Goal: Information Seeking & Learning: Learn about a topic

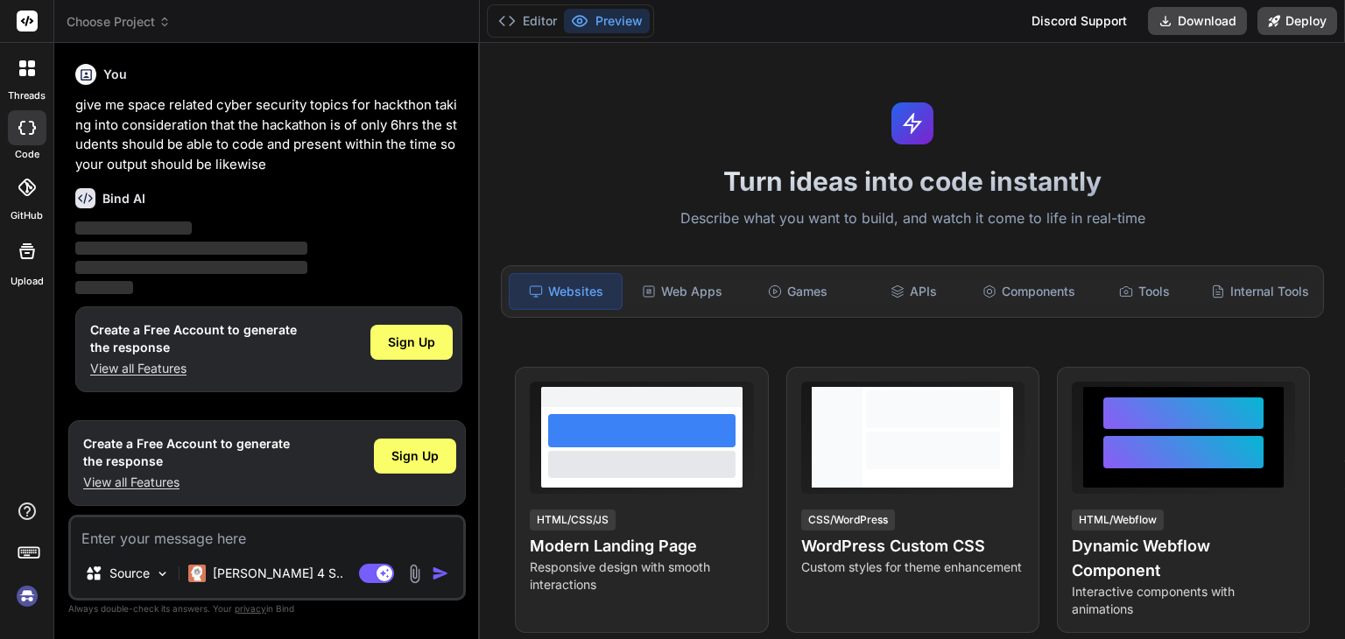
type textarea "x"
click at [242, 535] on textarea at bounding box center [267, 533] width 392 height 32
paste textarea "give me space related cyber security topics for hackthon taking into considerat…"
type textarea "give me space related cyber security topics for hackthon taking into considerat…"
type textarea "x"
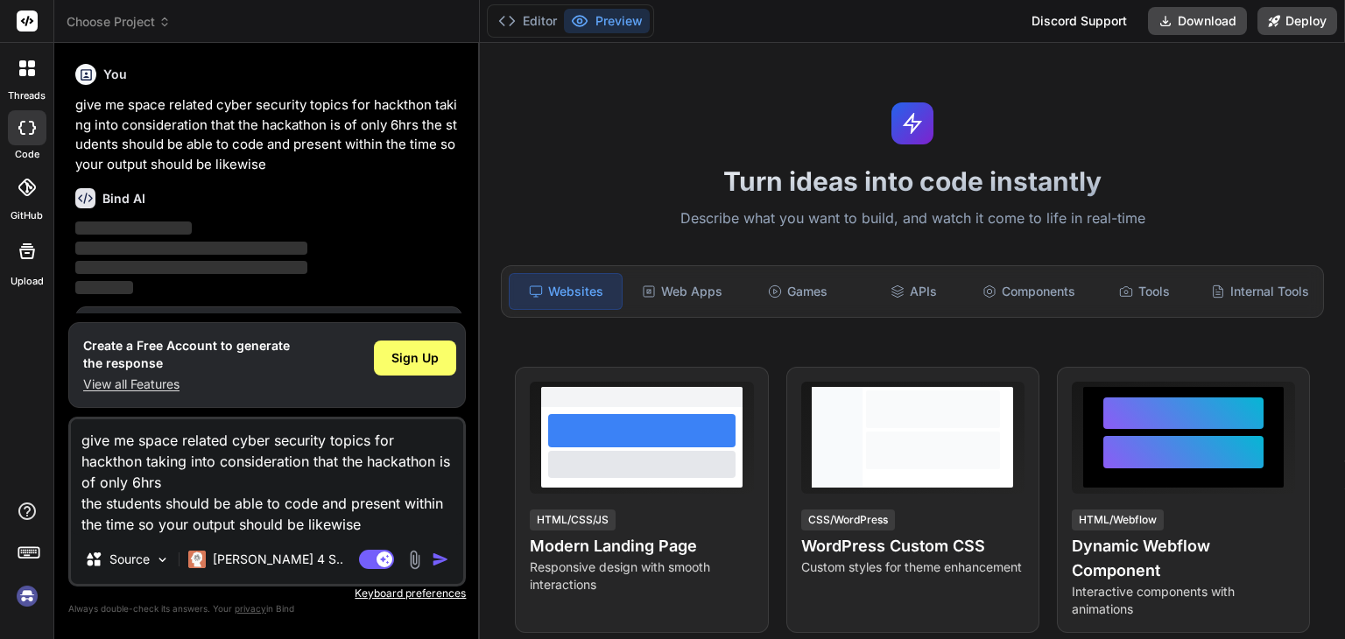
type textarea "give me space related cyber security topics for hackthon taking into considerat…"
click at [445, 563] on img "button" at bounding box center [441, 560] width 18 height 18
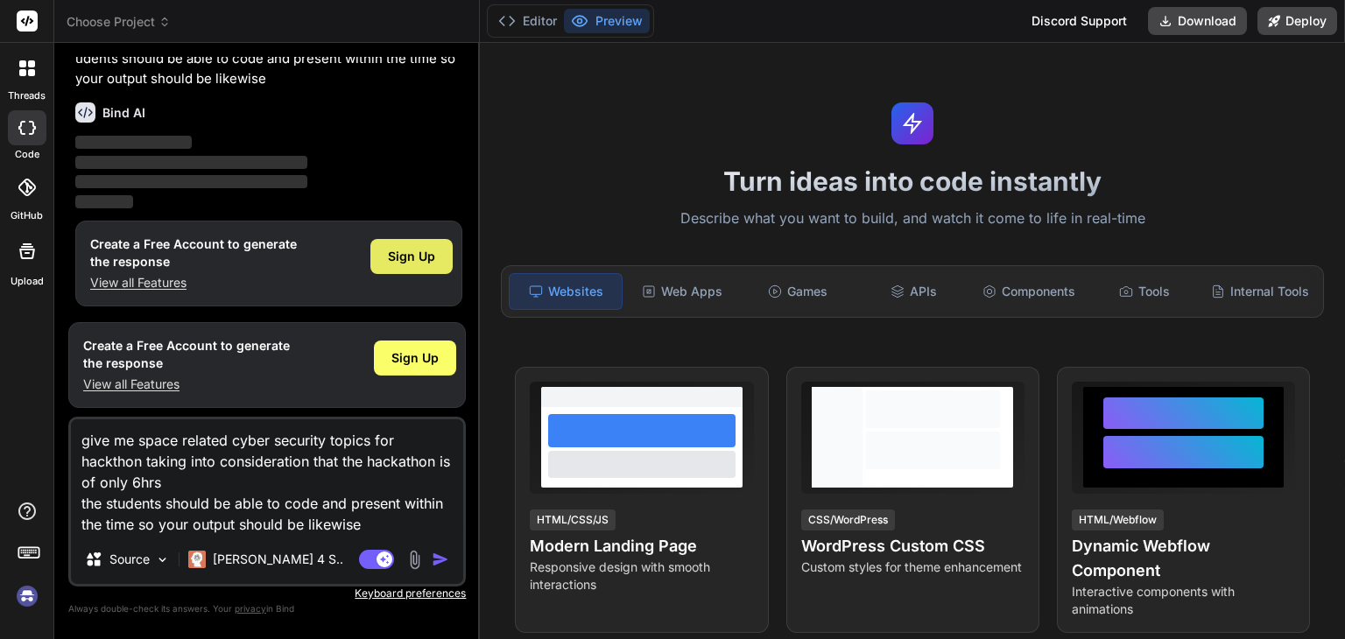
click at [423, 263] on span "Sign Up" at bounding box center [411, 257] width 47 height 18
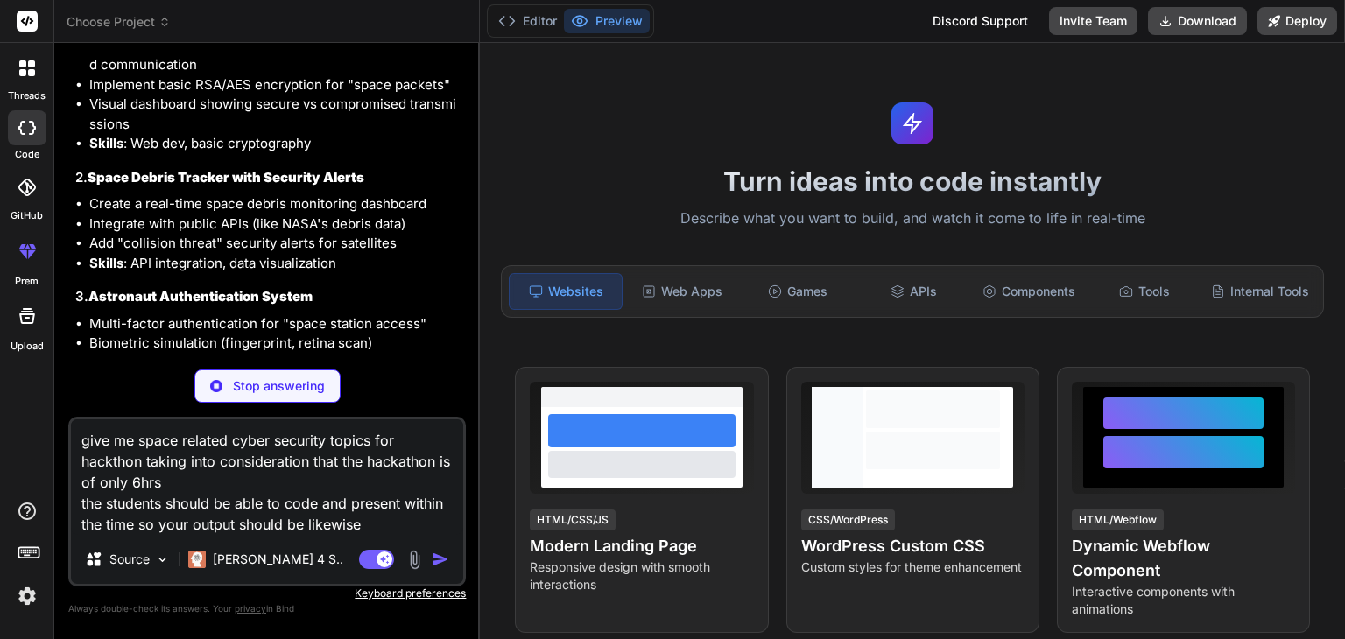
scroll to position [332, 0]
drag, startPoint x: 88, startPoint y: 176, endPoint x: 98, endPoint y: 175, distance: 10.5
click at [98, 175] on h3 "2. Space Debris Tracker with Security Alerts" at bounding box center [268, 177] width 387 height 20
click at [211, 174] on strong "Space Debris Tracker with Security Alerts" at bounding box center [226, 176] width 277 height 17
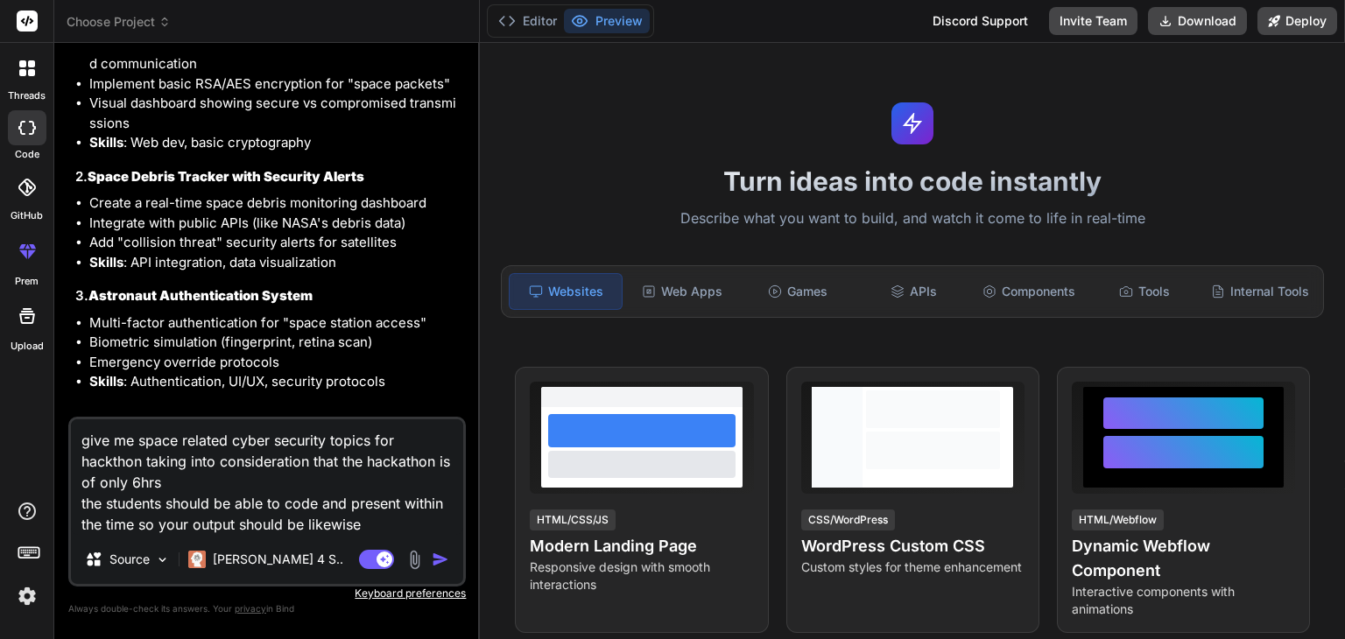
type textarea "x"
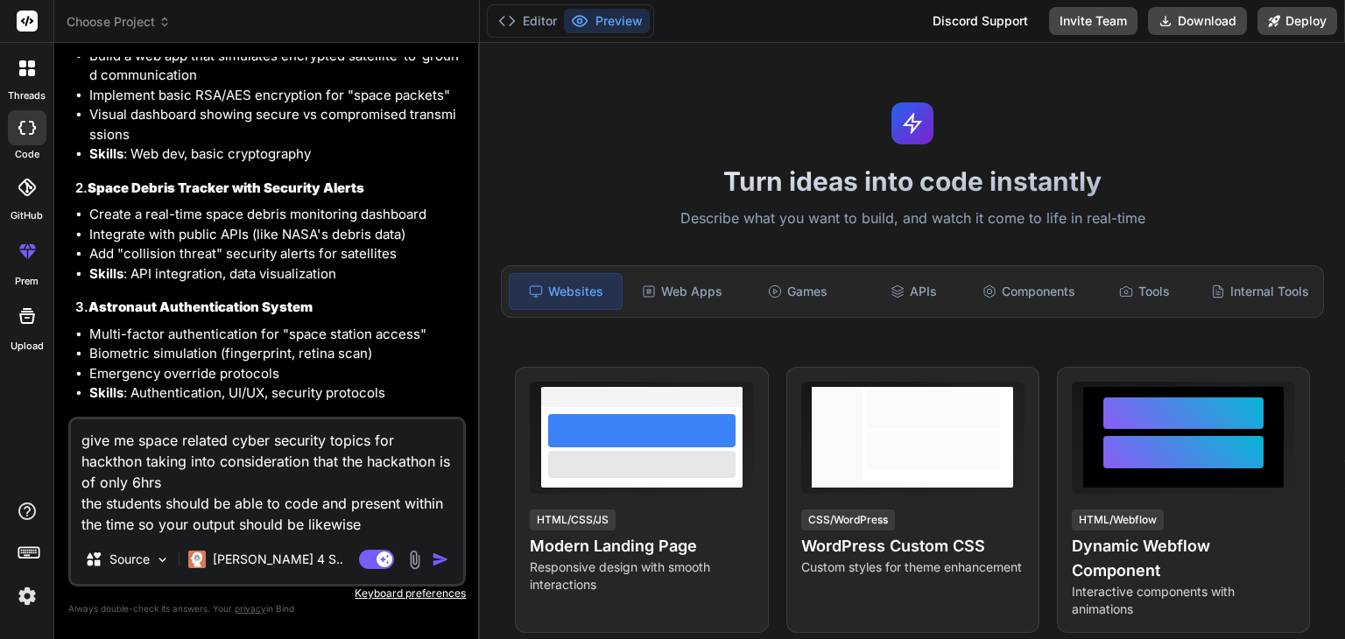
scroll to position [321, 0]
drag, startPoint x: 91, startPoint y: 183, endPoint x: 369, endPoint y: 179, distance: 278.4
click at [369, 179] on h3 "2. Space Debris Tracker with Security Alerts" at bounding box center [268, 188] width 387 height 20
copy strong "Space Debris Tracker with Security Alerts"
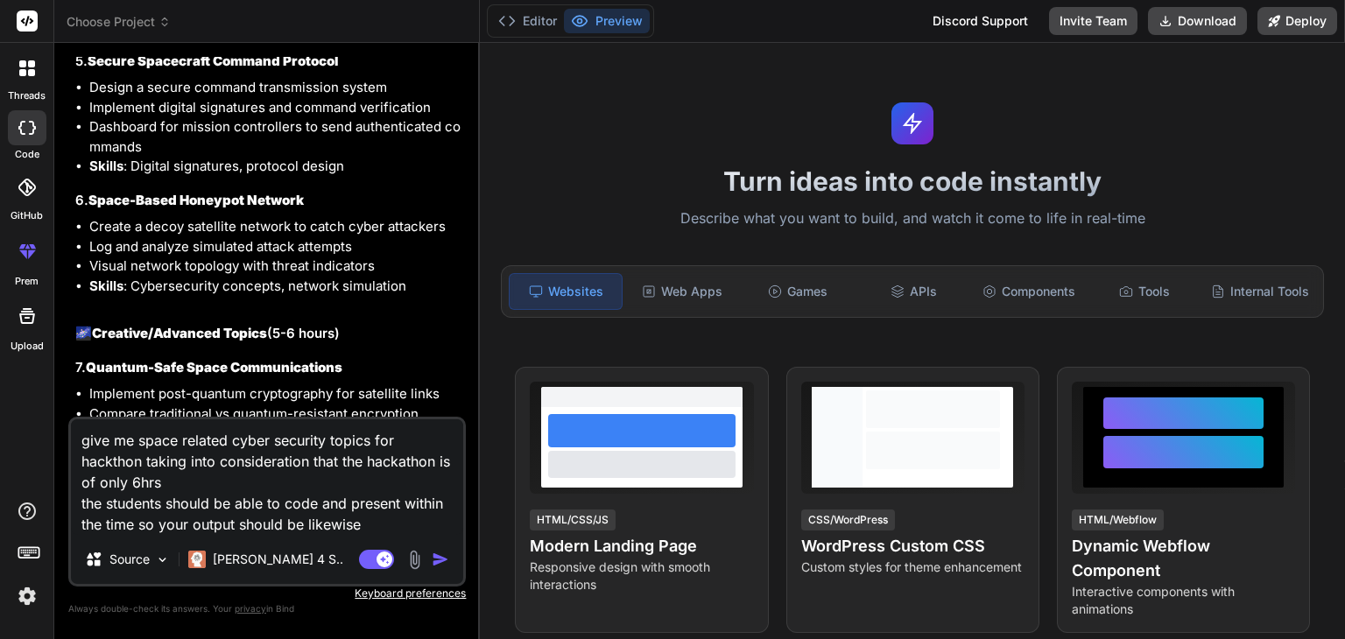
scroll to position [850, 0]
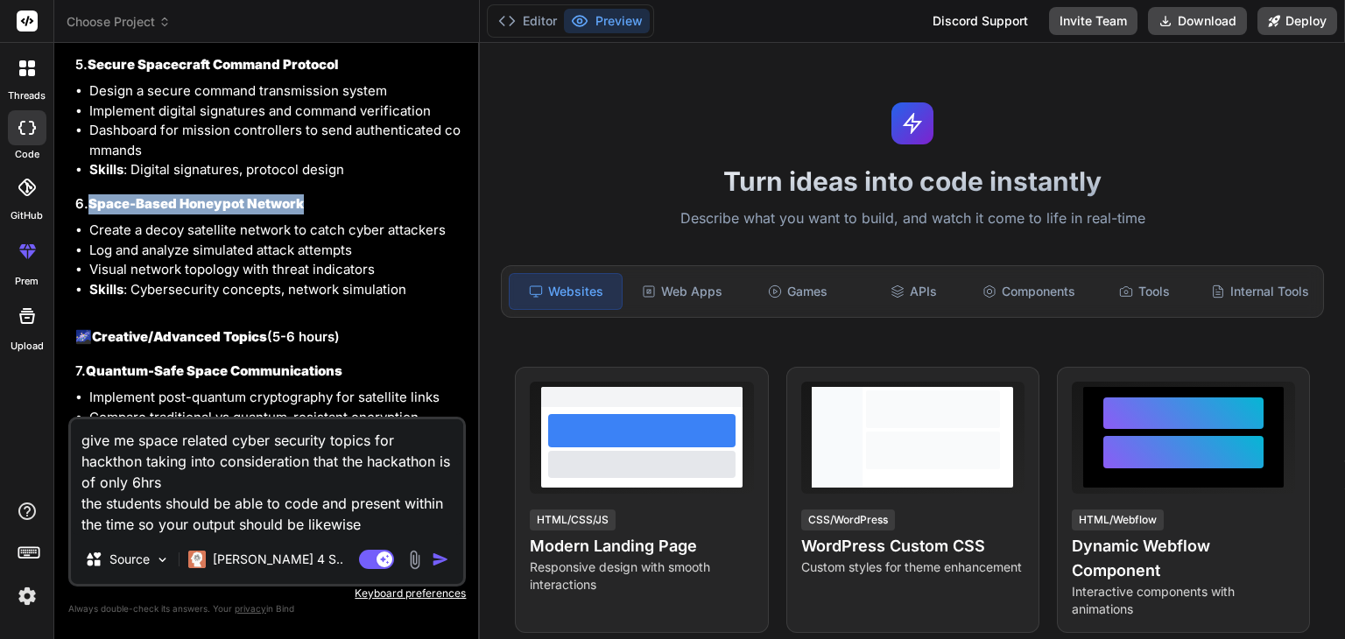
drag, startPoint x: 88, startPoint y: 205, endPoint x: 312, endPoint y: 200, distance: 225.0
click at [312, 200] on h3 "6. Space-Based Honeypot Network" at bounding box center [268, 204] width 387 height 20
copy h3 "Space-Based Honeypot Network"
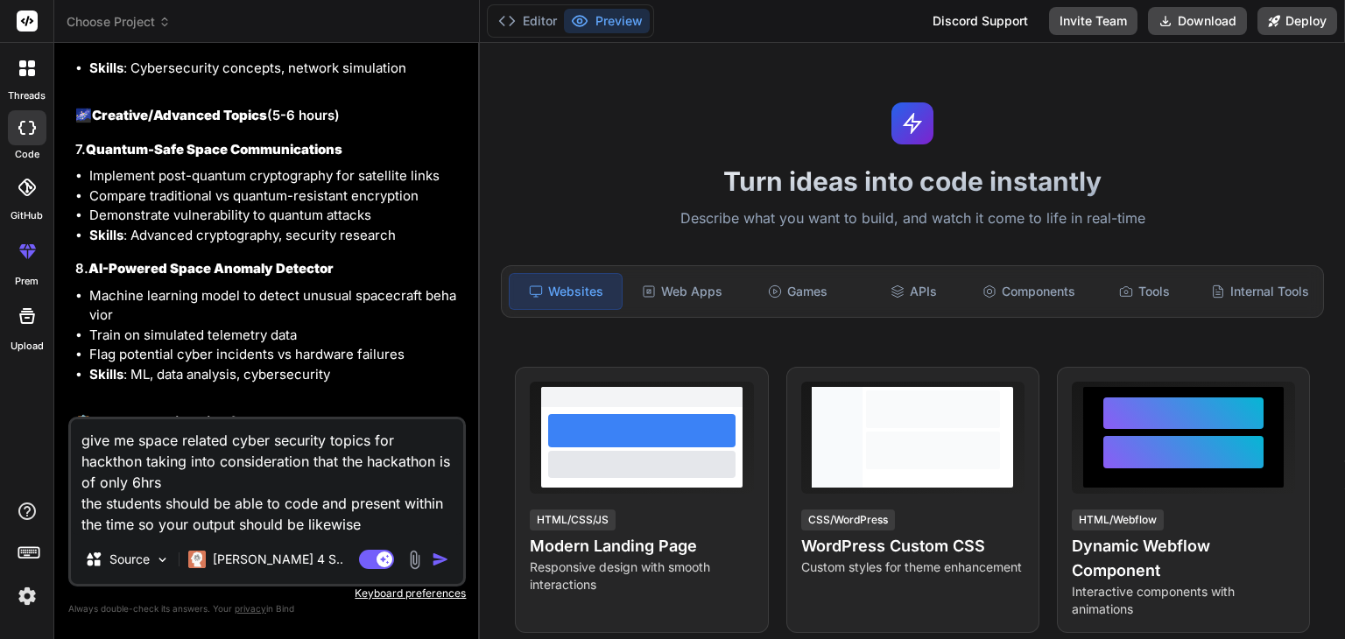
scroll to position [1089, 0]
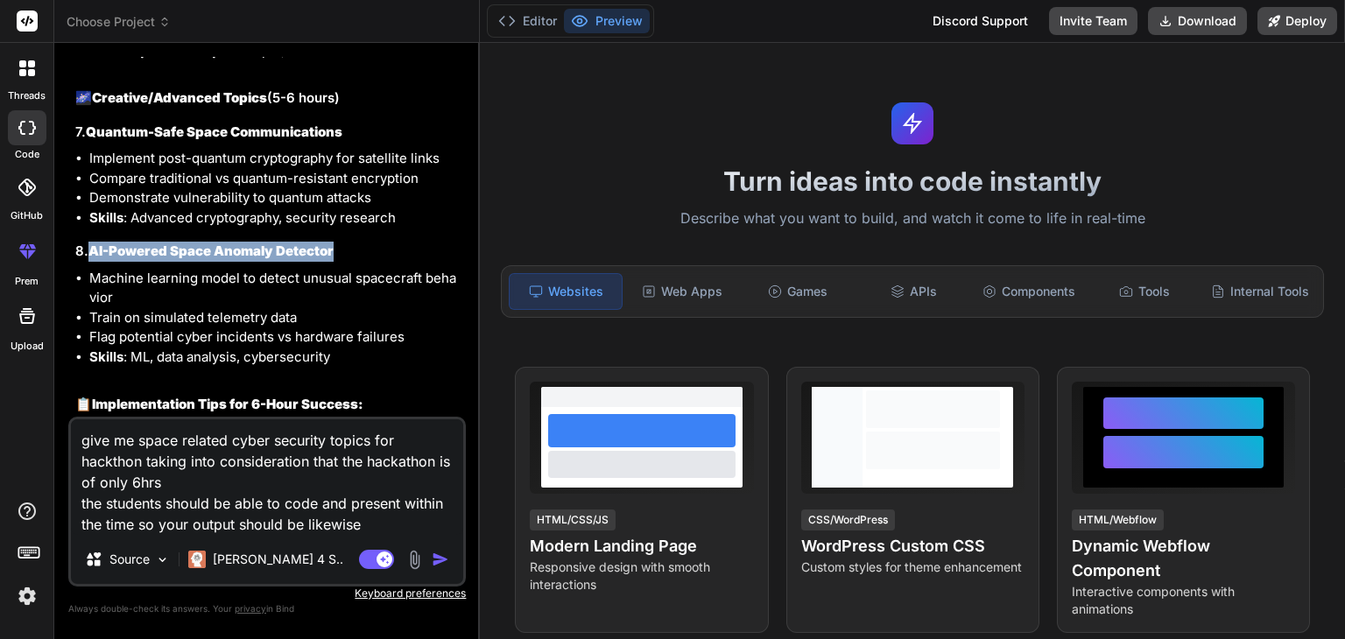
drag, startPoint x: 89, startPoint y: 250, endPoint x: 340, endPoint y: 242, distance: 250.5
click at [340, 242] on h3 "8. AI-Powered Space Anomaly Detector" at bounding box center [268, 252] width 387 height 20
copy strong "AI-Powered Space Anomaly Detector"
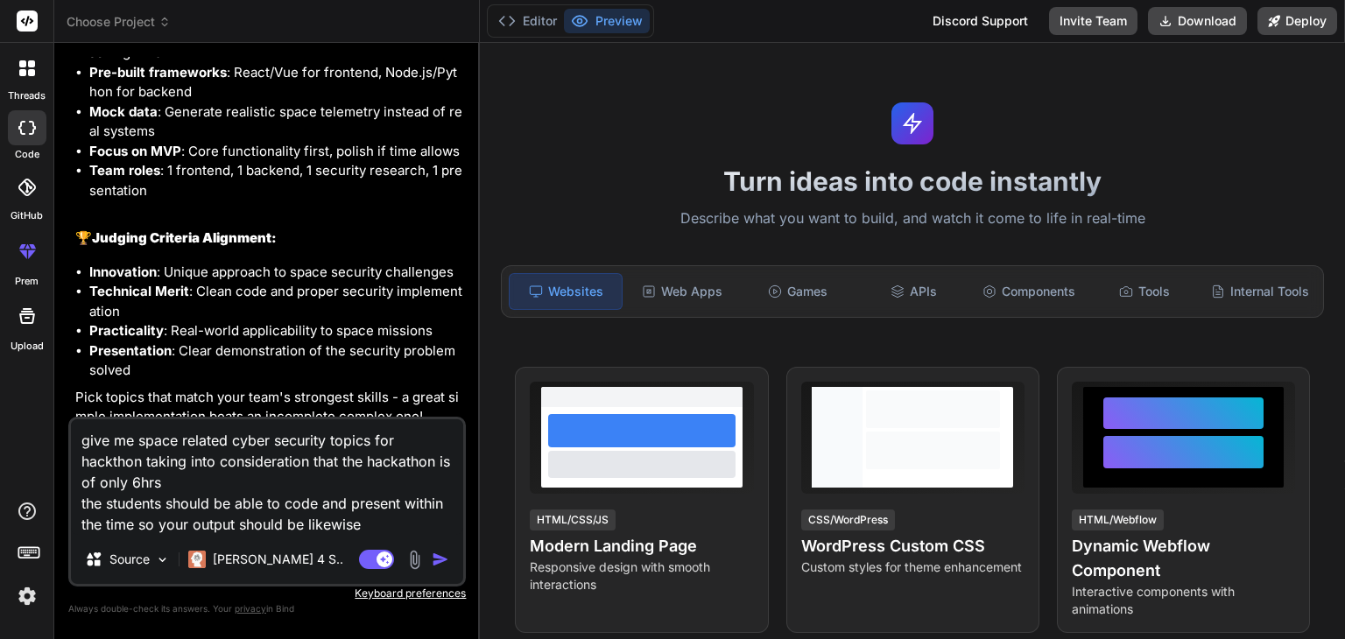
scroll to position [1506, 0]
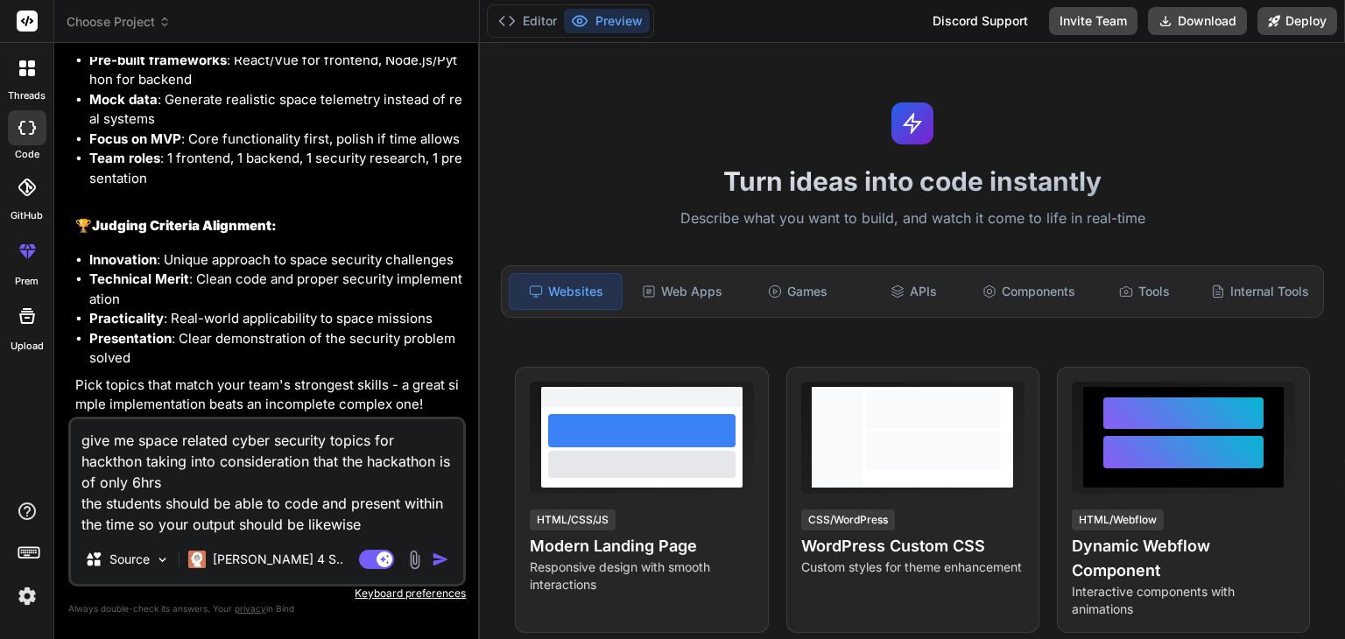
click at [362, 530] on textarea "give me space related cyber security topics for hackthon taking into considerat…" at bounding box center [267, 477] width 392 height 116
type textarea "give me space related cyber security topics for hackthon taking into considerat…"
type textarea "x"
type textarea "give me space related cyber security topics for hackthon taking into considerat…"
type textarea "x"
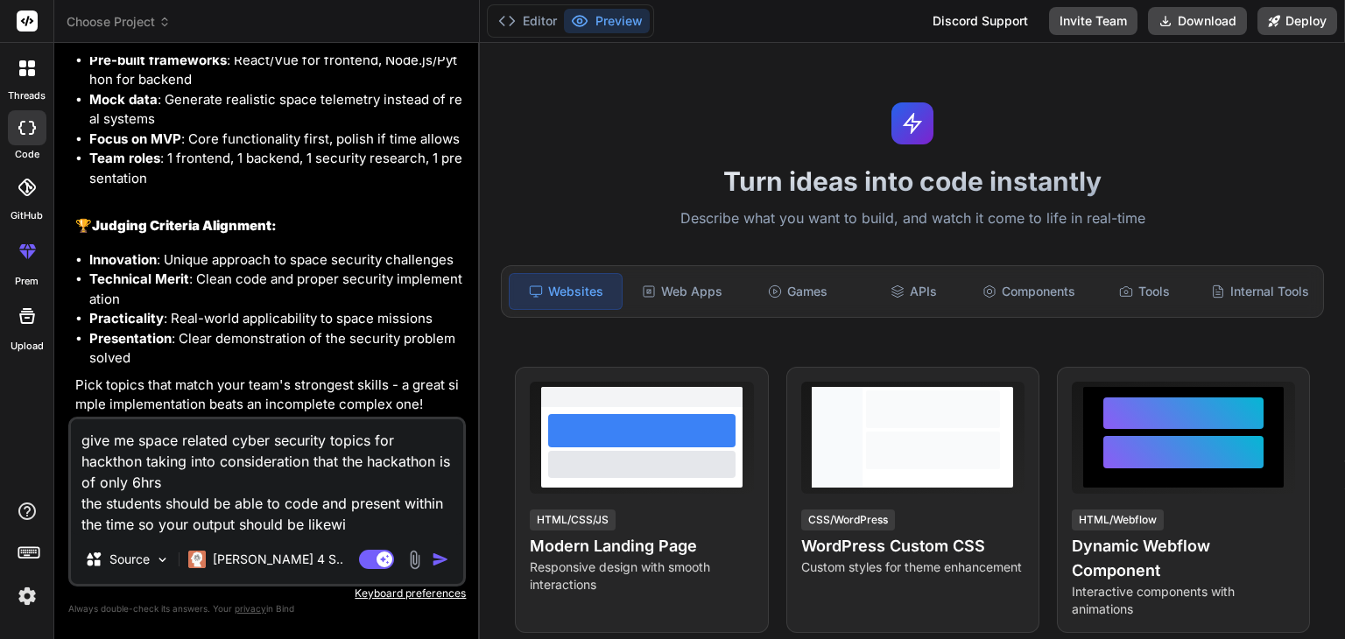
type textarea "give me space related cyber security topics for hackthon taking into considerat…"
type textarea "x"
type textarea "give me space related cyber security topics for hackthon taking into considerat…"
type textarea "x"
type textarea "give me space related cyber security topics for hackthon taking into considerat…"
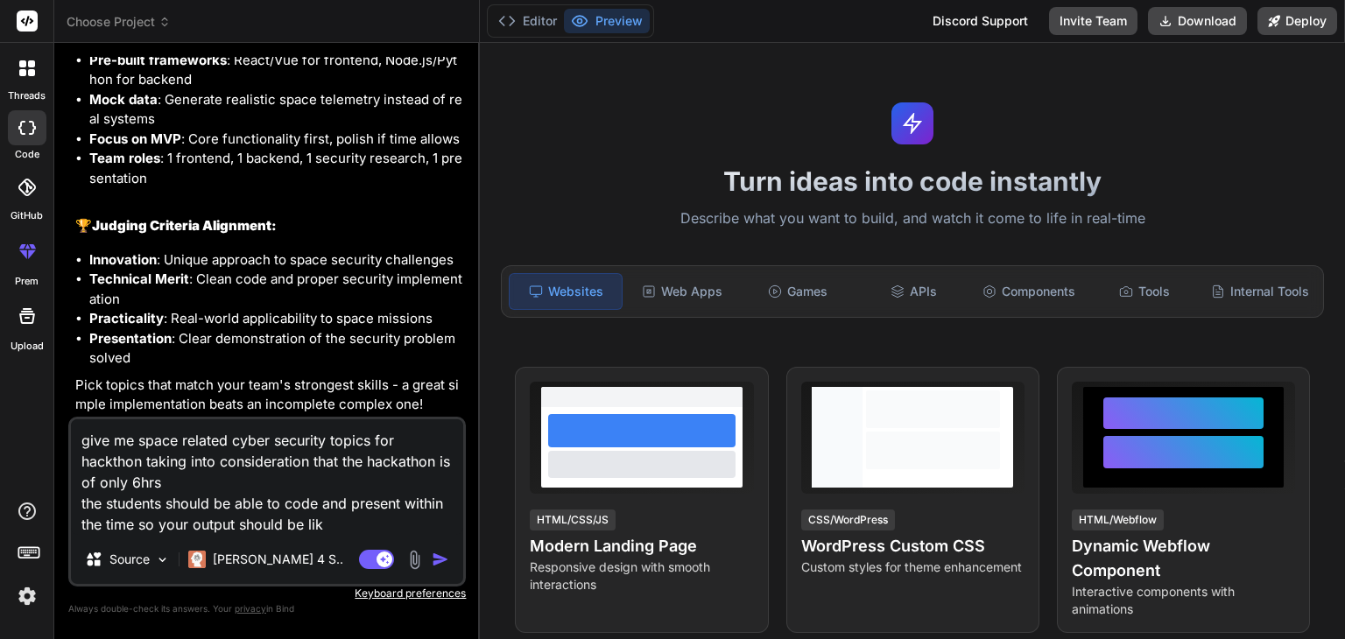
type textarea "x"
type textarea "give me space related cyber security topics for hackthon taking into considerat…"
type textarea "x"
type textarea "give me space related cyber security topics for hackthon taking into considerat…"
type textarea "x"
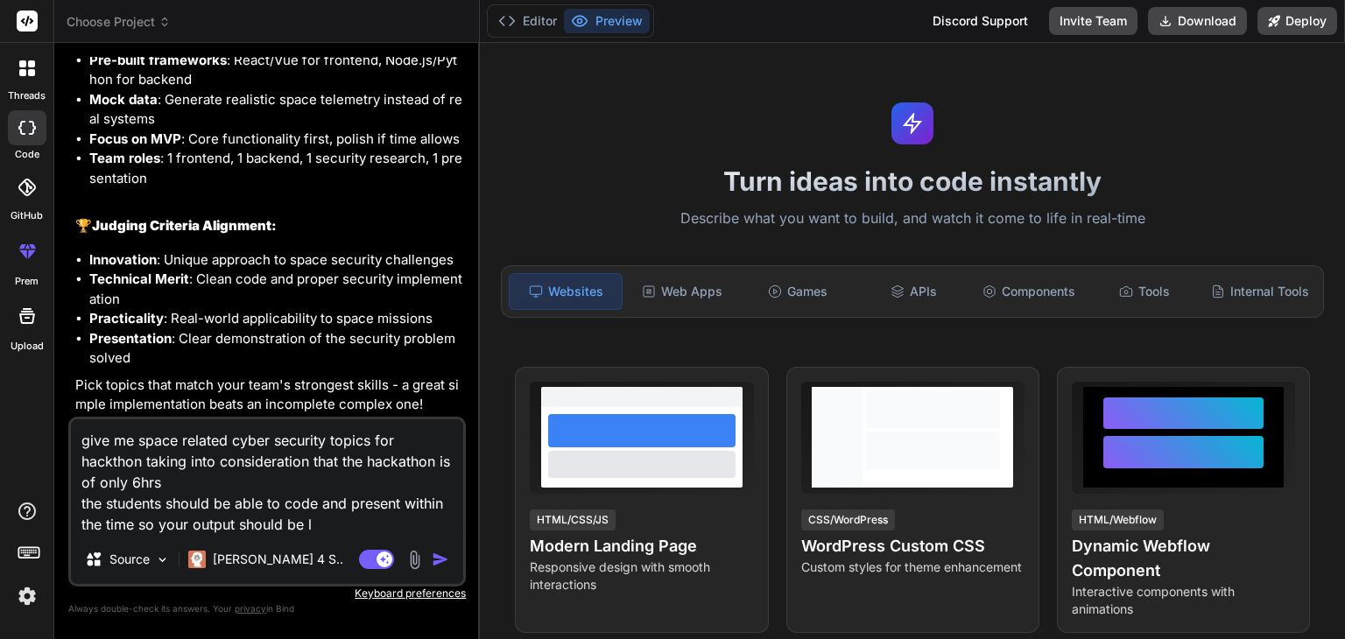
type textarea "give me space related cyber security topics for hackthon taking into considerat…"
type textarea "x"
type textarea "give me space related cyber security topics for hackthon taking into considerat…"
type textarea "x"
type textarea "give me space related cyber security topics for hackthon taking into considerat…"
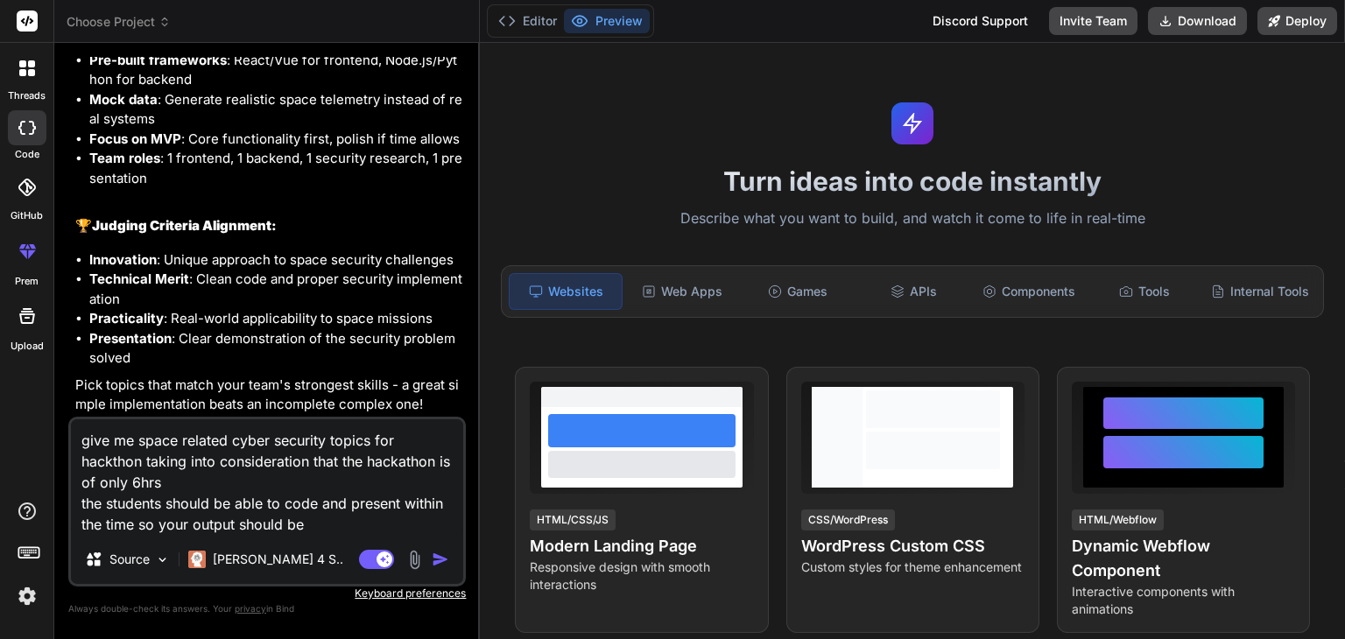
type textarea "x"
type textarea "give me space related cyber security topics for hackthon taking into considerat…"
type textarea "x"
type textarea "give me space related cyber security topics for hackthon taking into considerat…"
type textarea "x"
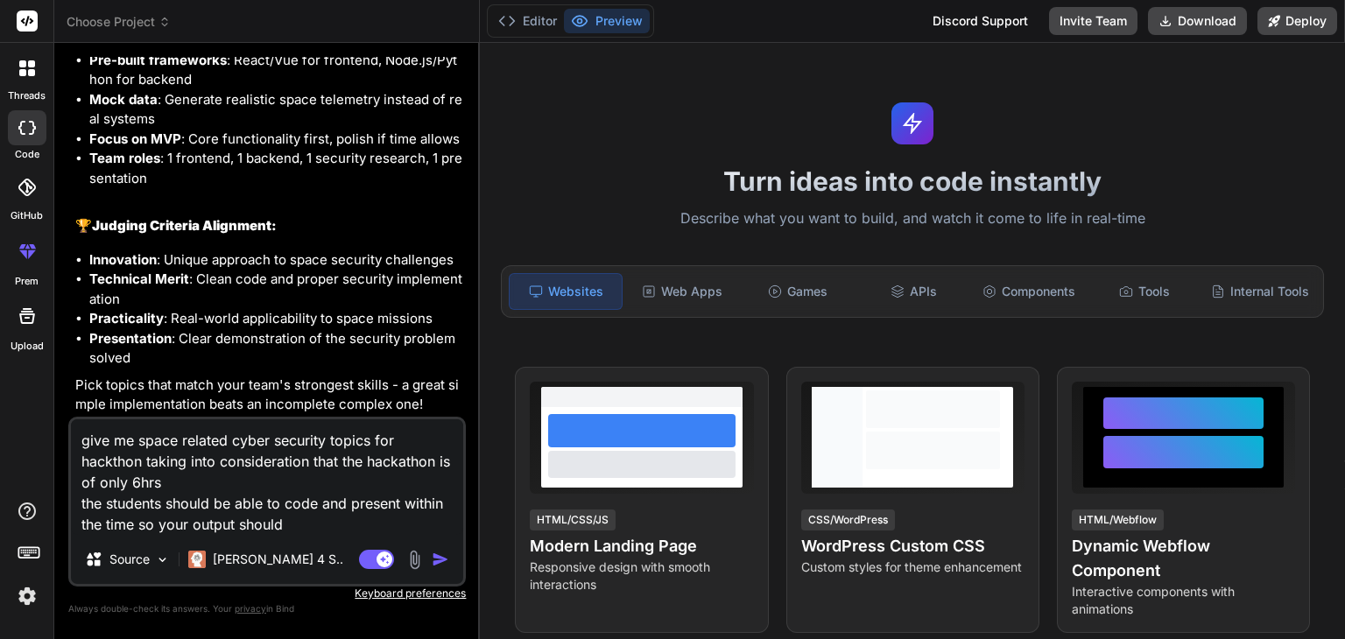
type textarea "give me space related cyber security topics for hackthon taking into considerat…"
type textarea "x"
type textarea "give me space related cyber security topics for hackthon taking into considerat…"
type textarea "x"
type textarea "give me space related cyber security topics for hackthon taking into considerat…"
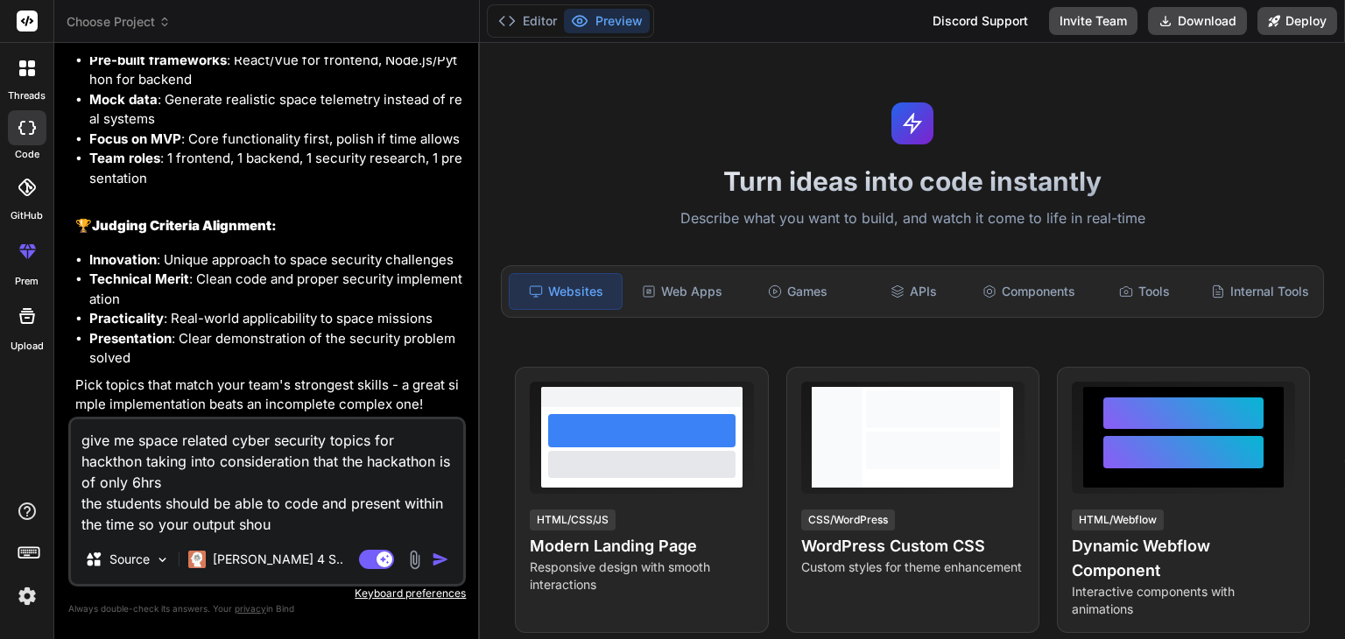
type textarea "x"
type textarea "give me space related cyber security topics for hackthon taking into considerat…"
type textarea "x"
type textarea "give me space related cyber security topics for hackthon taking into considerat…"
type textarea "x"
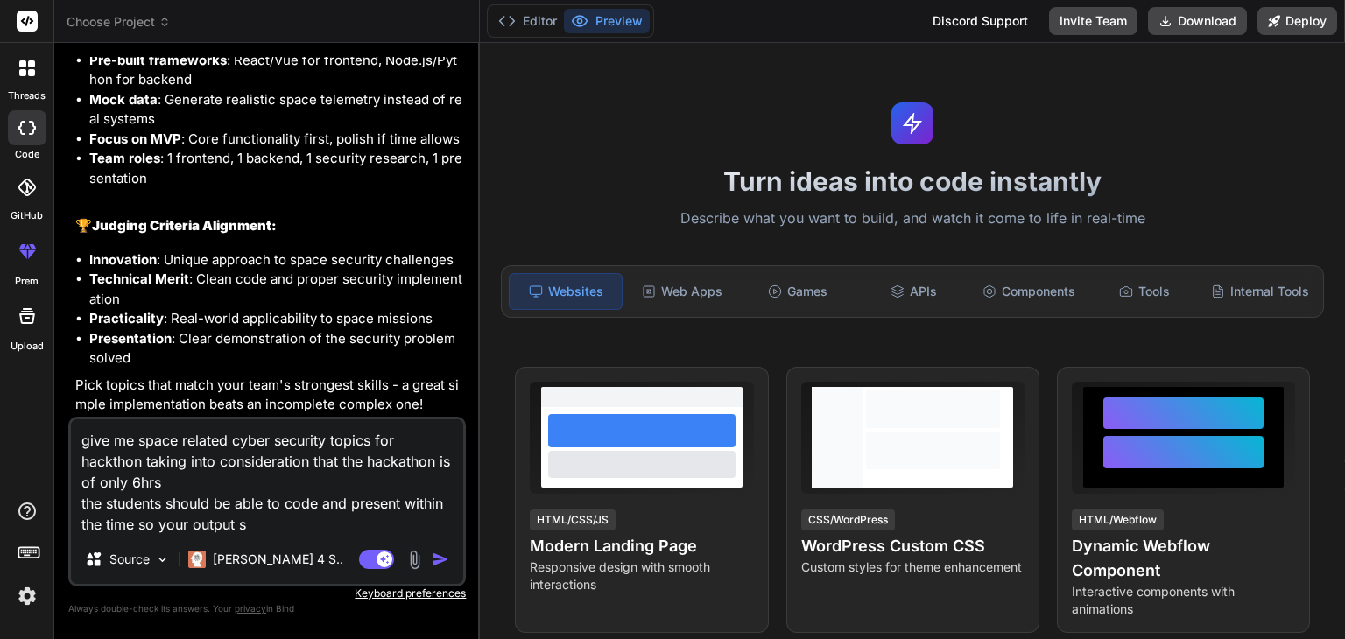
type textarea "give me space related cyber security topics for hackthon taking into considerat…"
type textarea "x"
type textarea "give me space related cyber security topics for hackthon taking into considerat…"
type textarea "x"
type textarea "give me space related cyber security topics for hackthon taking into considerat…"
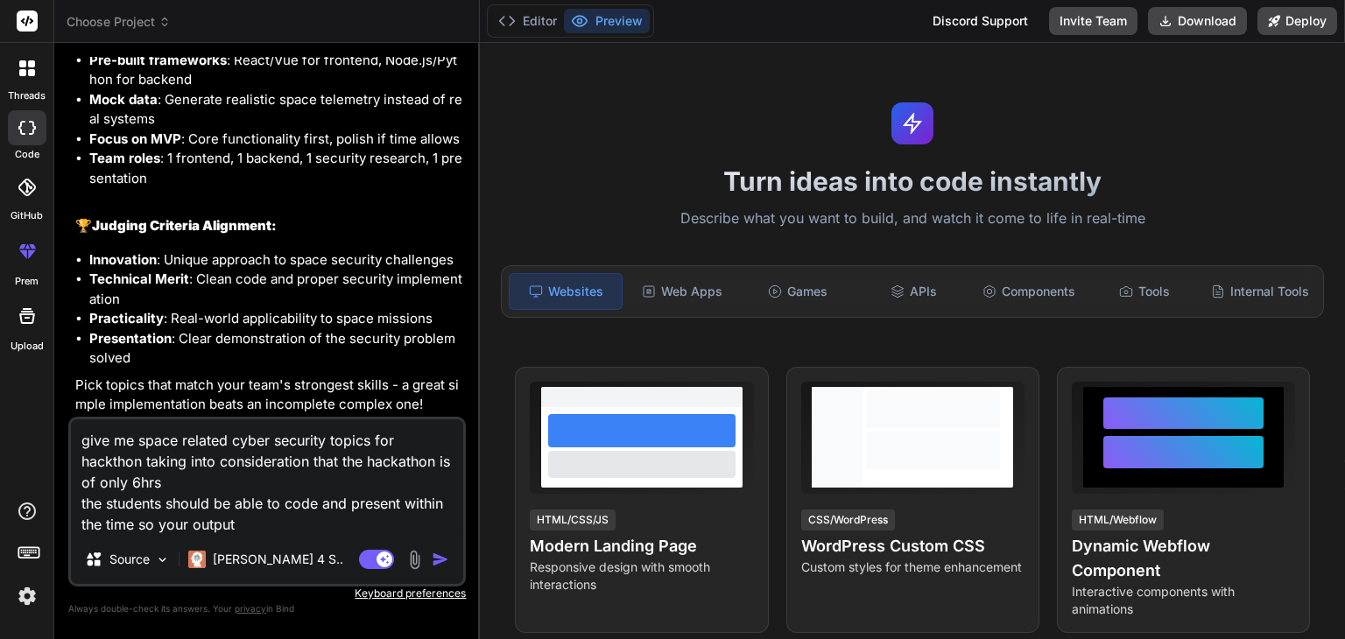
type textarea "x"
type textarea "give me space related cyber security topics for hackthon taking into considerat…"
type textarea "x"
type textarea "give me space related cyber security topics for hackthon taking into considerat…"
type textarea "x"
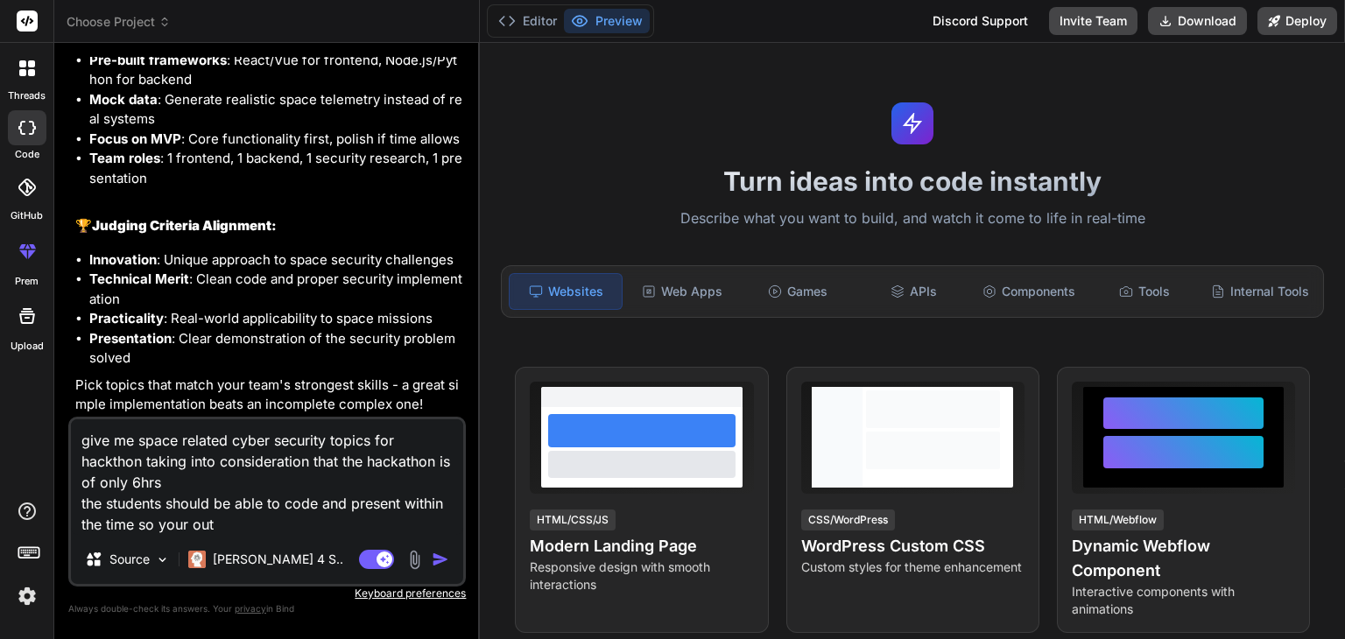
type textarea "give me space related cyber security topics for hackthon taking into considerat…"
type textarea "x"
type textarea "give me space related cyber security topics for hackthon taking into considerat…"
type textarea "x"
type textarea "give me space related cyber security topics for hackthon taking into considerat…"
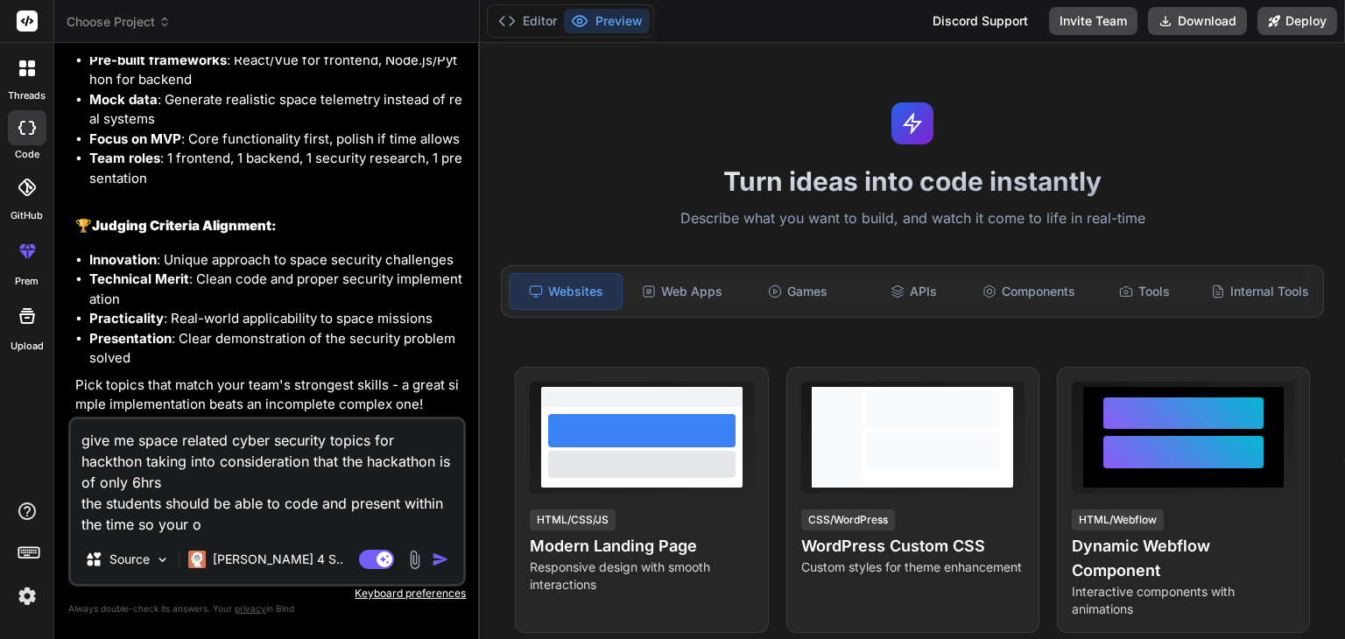
type textarea "x"
type textarea "give me space related cyber security topics for hackthon taking into considerat…"
type textarea "x"
type textarea "give me space related cyber security topics for hackthon taking into considerat…"
type textarea "x"
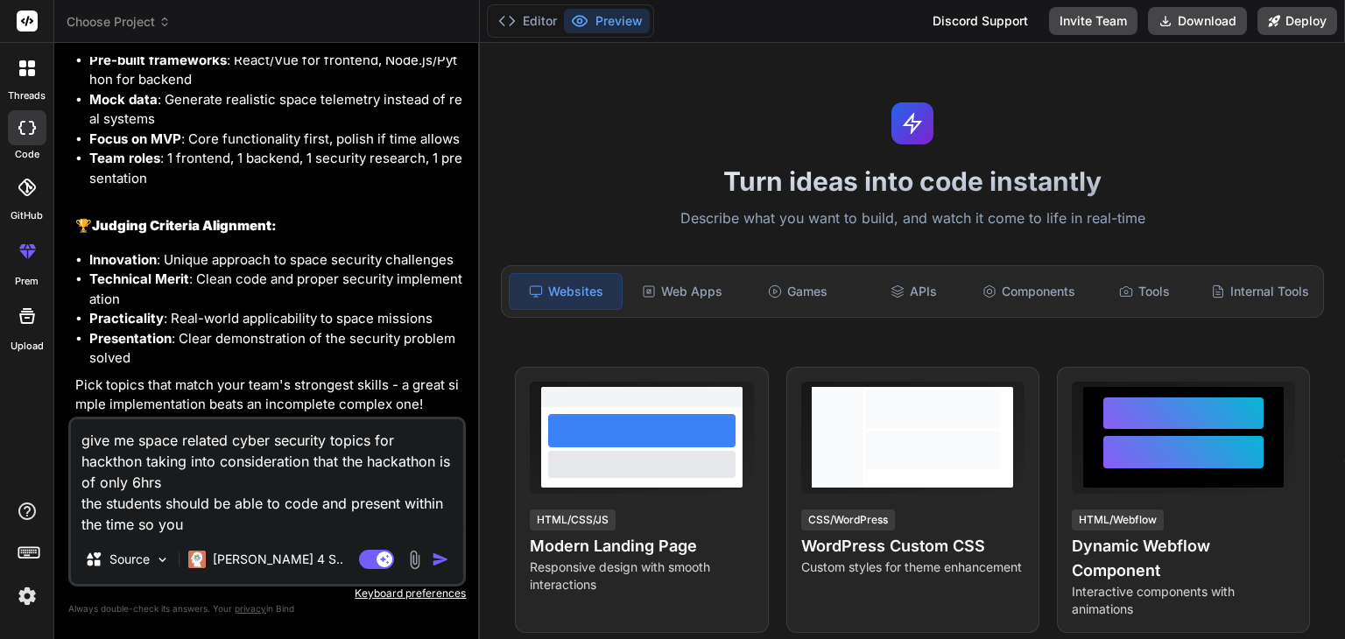
type textarea "give me space related cyber security topics for hackthon taking into considerat…"
type textarea "x"
type textarea "give me space related cyber security topics for hackthon taking into considerat…"
type textarea "x"
type textarea "give me space related cyber security topics for hackthon taking into considerat…"
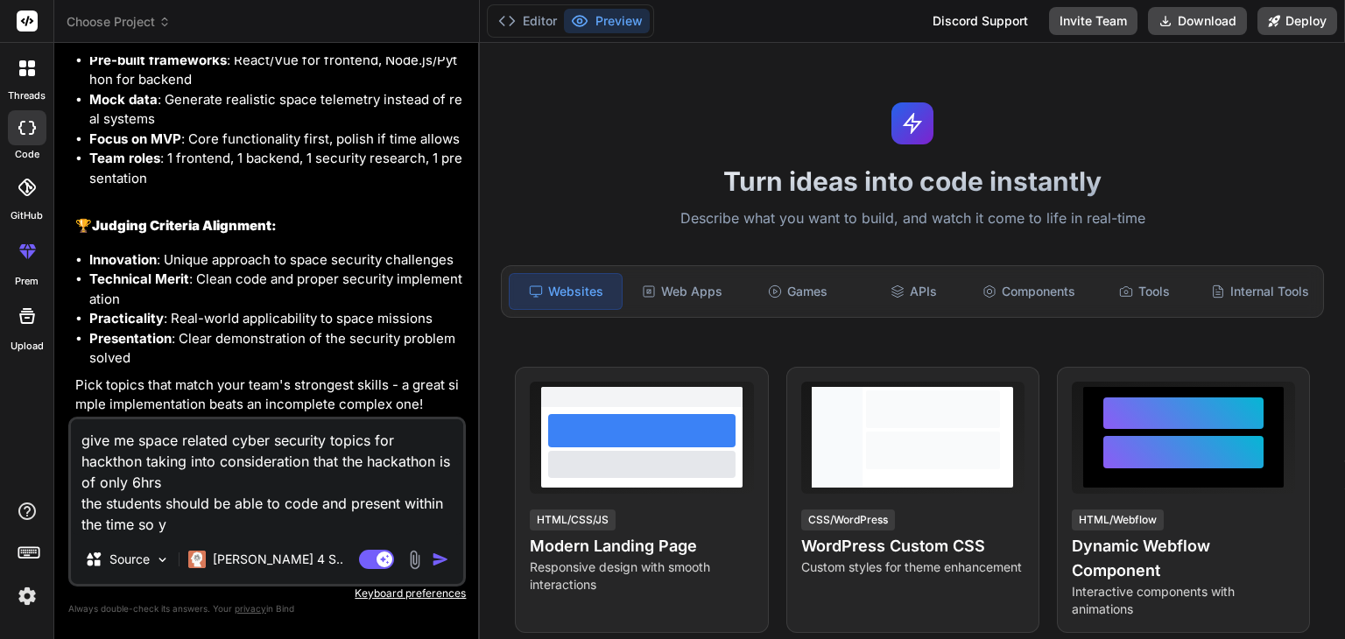
type textarea "x"
type textarea "give me space related cyber security topics for hackthon taking into considerat…"
type textarea "x"
type textarea "give me space related cyber security topics for hackthon taking into considerat…"
type textarea "x"
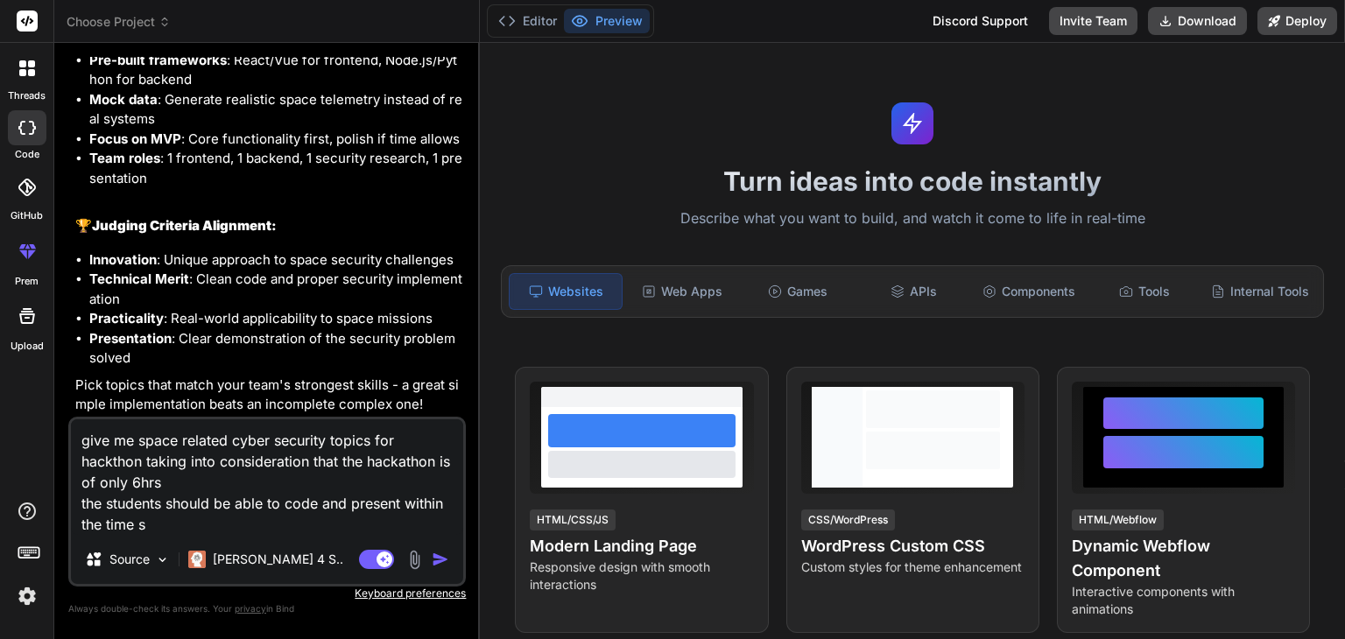
type textarea "give me space related cyber security topics for hackthon taking into considerat…"
type textarea "x"
type textarea "give me space related cyber security topics for hackthon taking into considerat…"
type textarea "x"
type textarea "give me space related cyber security topics for hackthon taking into considerat…"
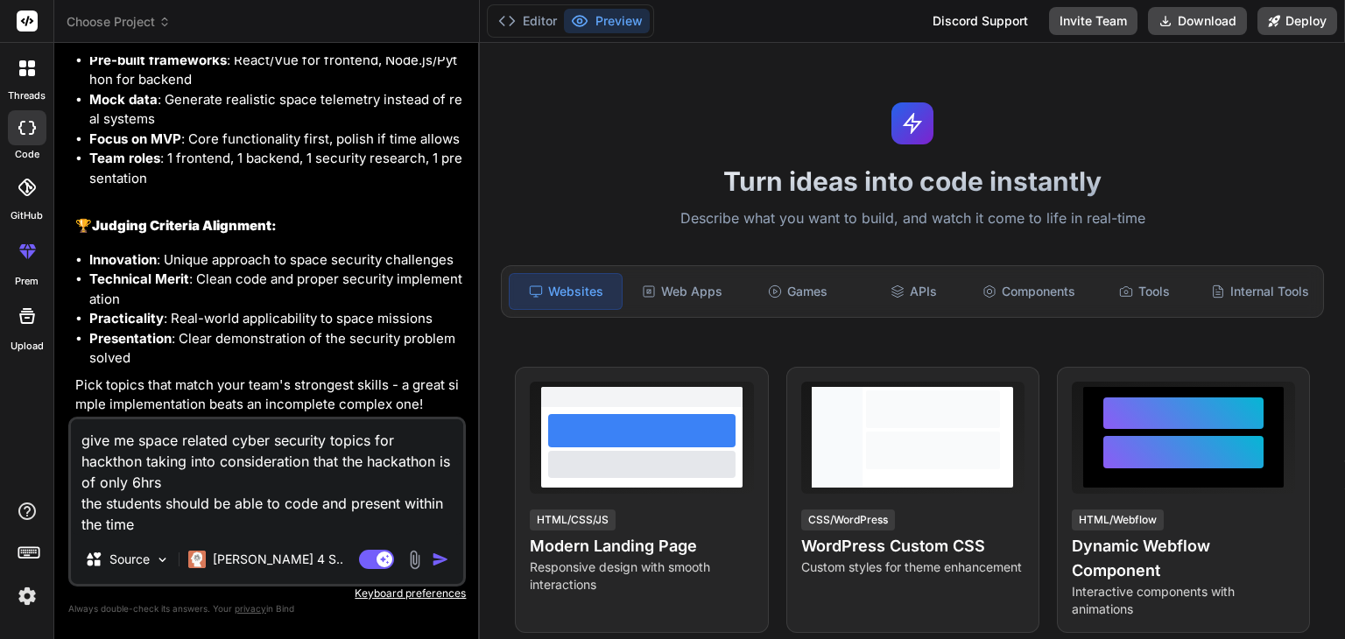
type textarea "x"
type textarea "give me space related cyber security topics for hackthon taking into considerat…"
type textarea "x"
type textarea "give me space related cyber security topics for hackthon taking into considerat…"
type textarea "x"
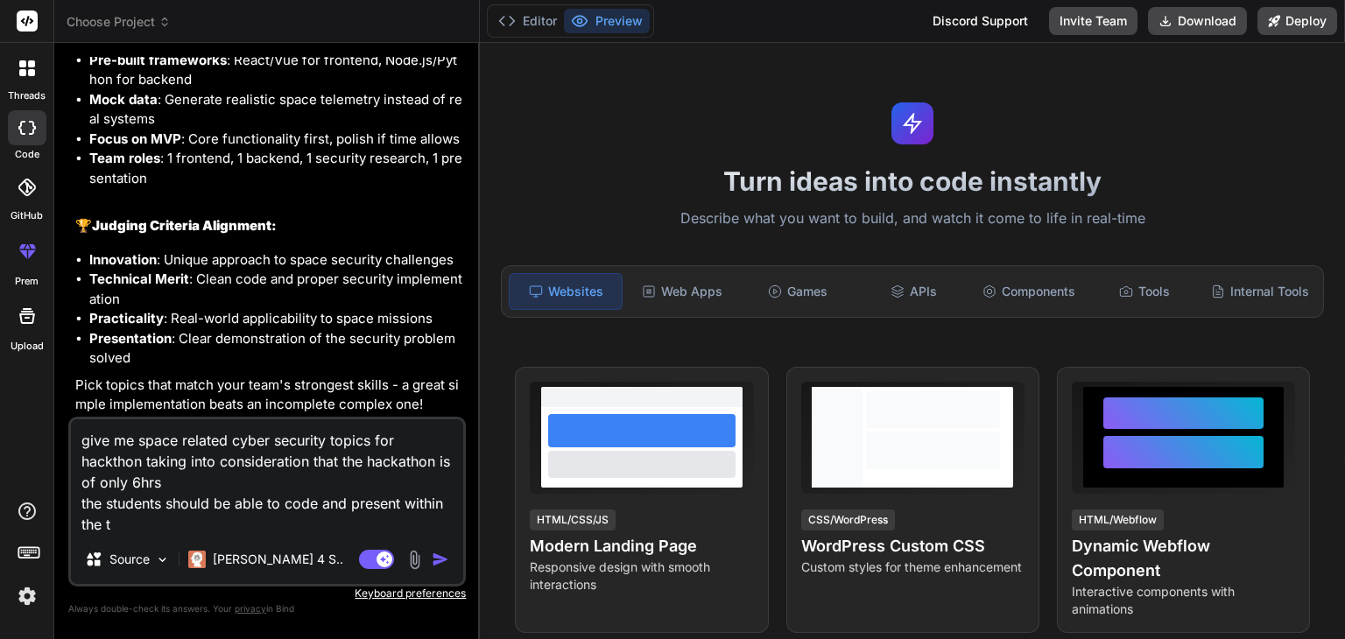
type textarea "give me space related cyber security topics for hackthon taking into considerat…"
type textarea "x"
type textarea "give me space related cyber security topics for hackthon taking into considerat…"
type textarea "x"
type textarea "give me space related cyber security topics for hackthon taking into considerat…"
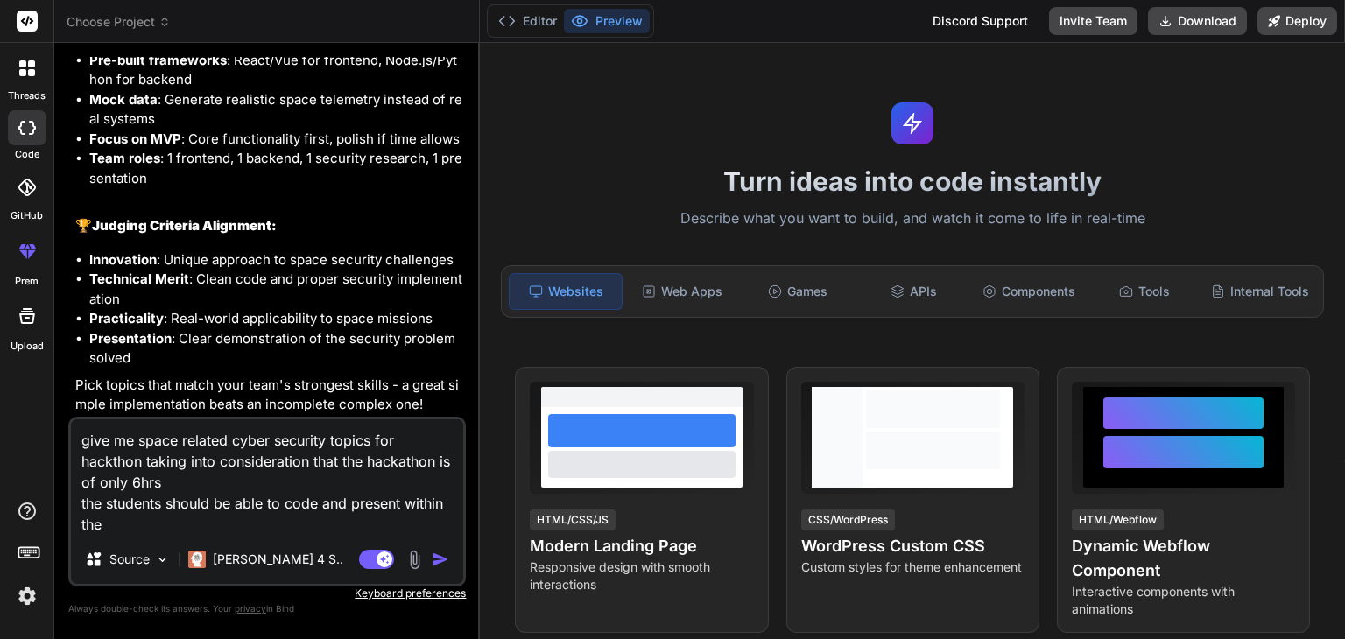
type textarea "x"
type textarea "give me space related cyber security topics for hackthon taking into considerat…"
type textarea "x"
type textarea "give me space related cyber security topics for hackthon taking into considerat…"
type textarea "x"
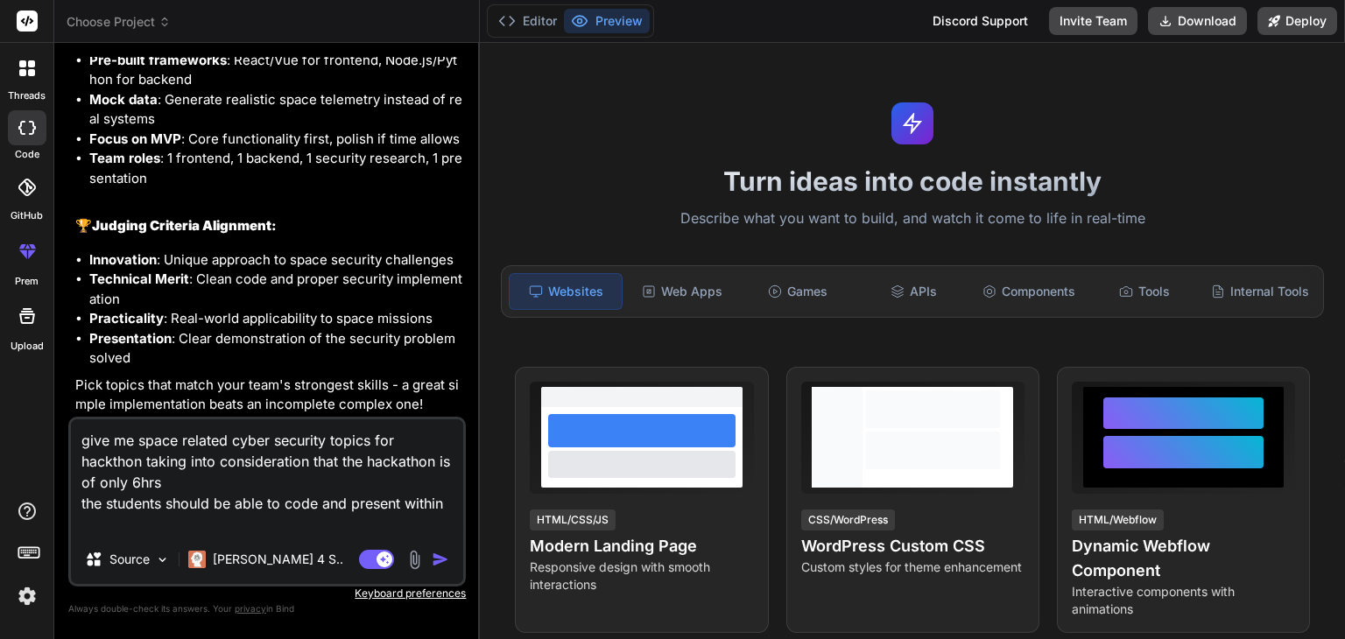
type textarea "give me space related cyber security topics for hackthon taking into considerat…"
type textarea "x"
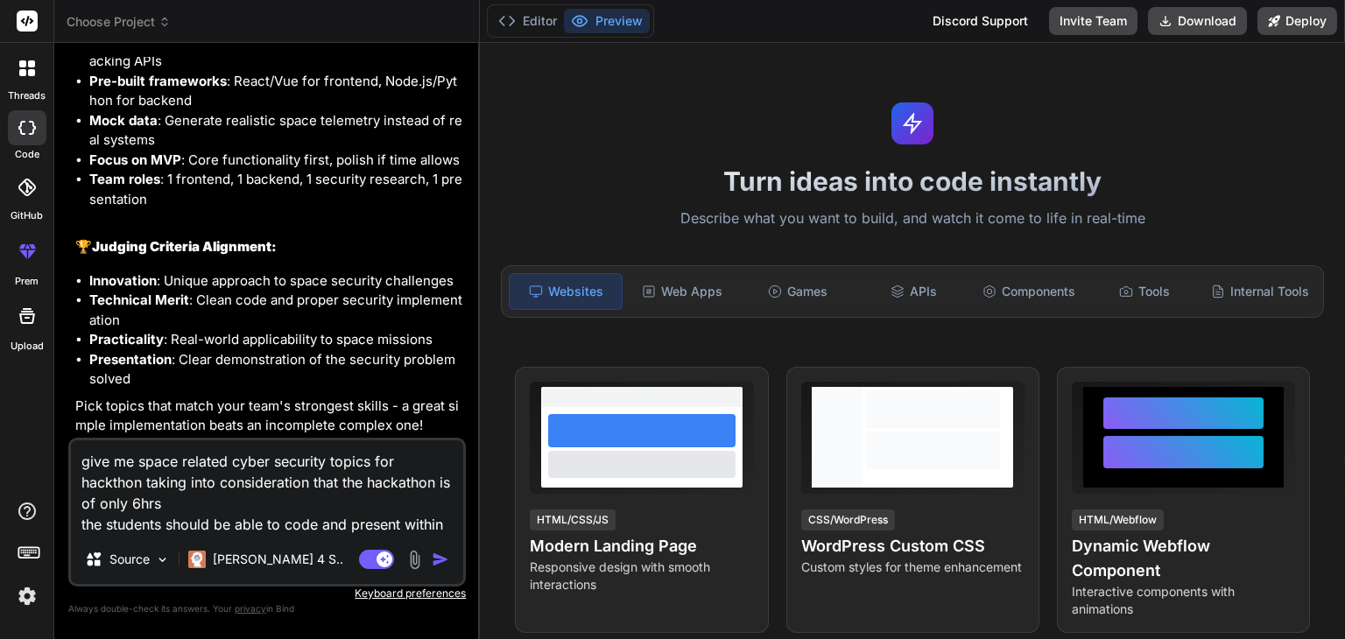
type textarea "give me space related cyber security topics for hackthon taking into considerat…"
type textarea "x"
type textarea "give me space related cyber security topics for hackthon taking into considerat…"
type textarea "x"
type textarea "give me space related cyber security topics for hackthon taking into considerat…"
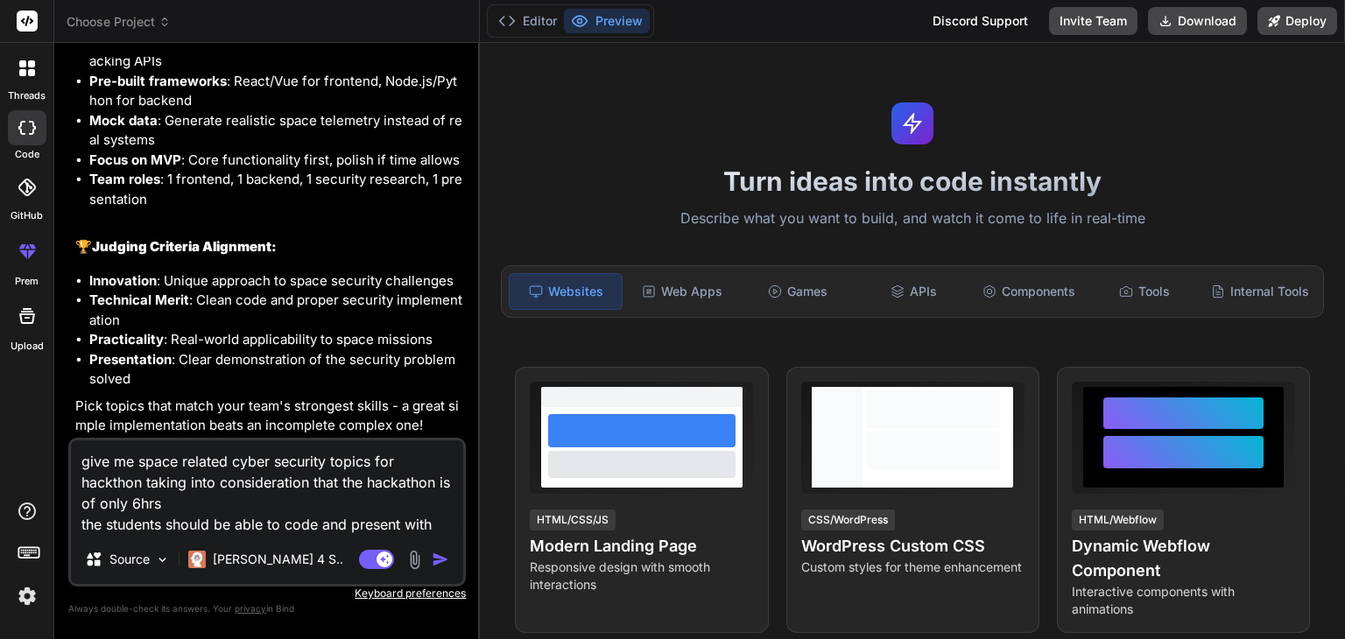
type textarea "x"
type textarea "give me space related cyber security topics for hackthon taking into considerat…"
type textarea "x"
type textarea "give me space related cyber security topics for hackthon taking into considerat…"
type textarea "x"
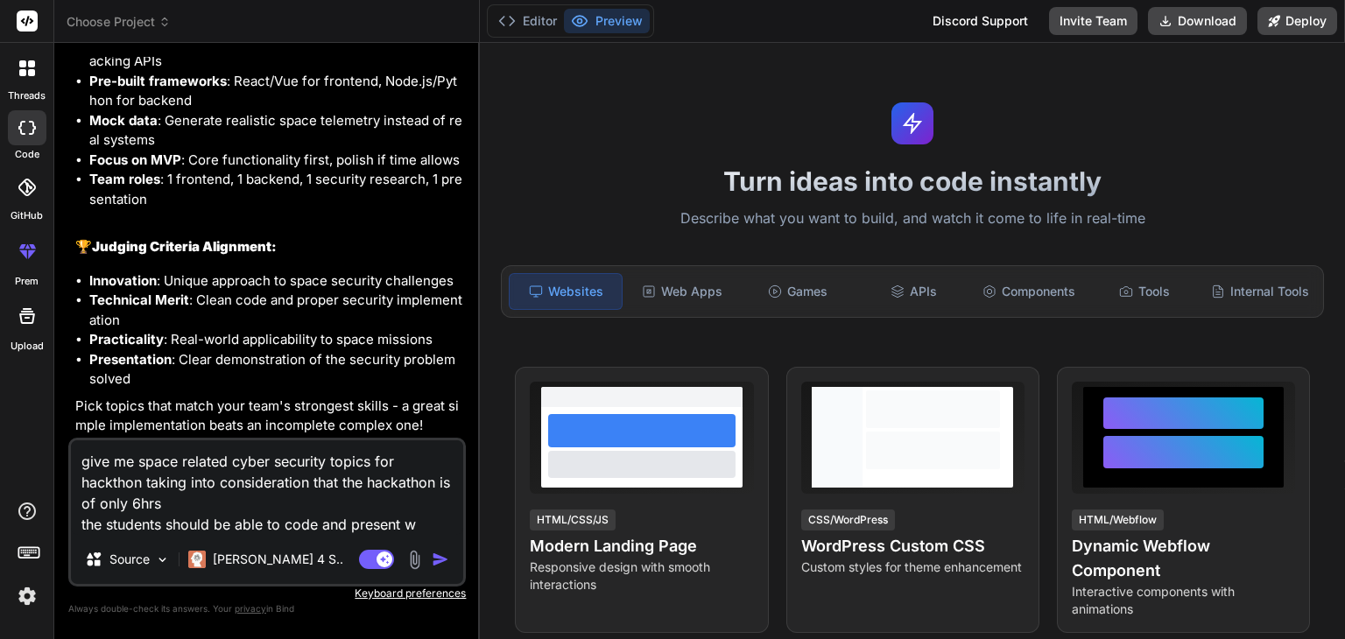
type textarea "give me space related cyber security topics for hackthon taking into considerat…"
type textarea "x"
type textarea "give me space related cyber security topics for hackthon taking into considerat…"
type textarea "x"
type textarea "give me space related cyber security topics for hackthon taking into considerat…"
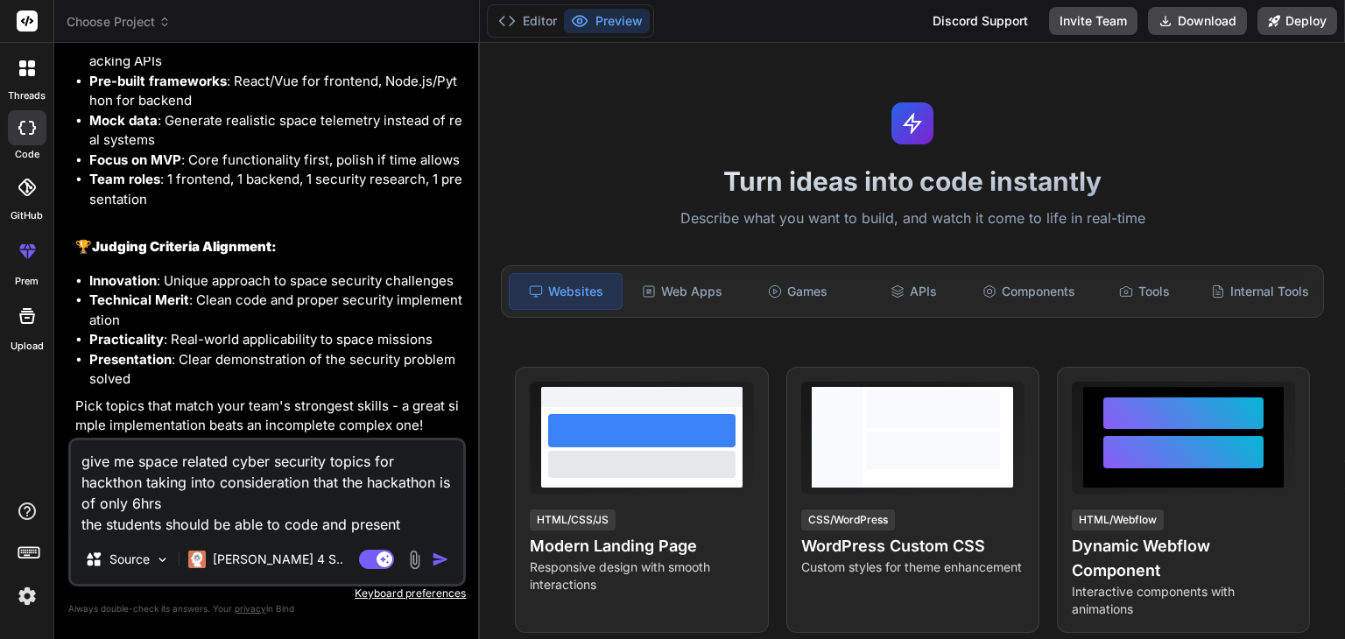
type textarea "x"
type textarea "give me space related cyber security topics for hackthon taking into considerat…"
type textarea "x"
type textarea "give me space related cyber security topics for hackthon taking into considerat…"
type textarea "x"
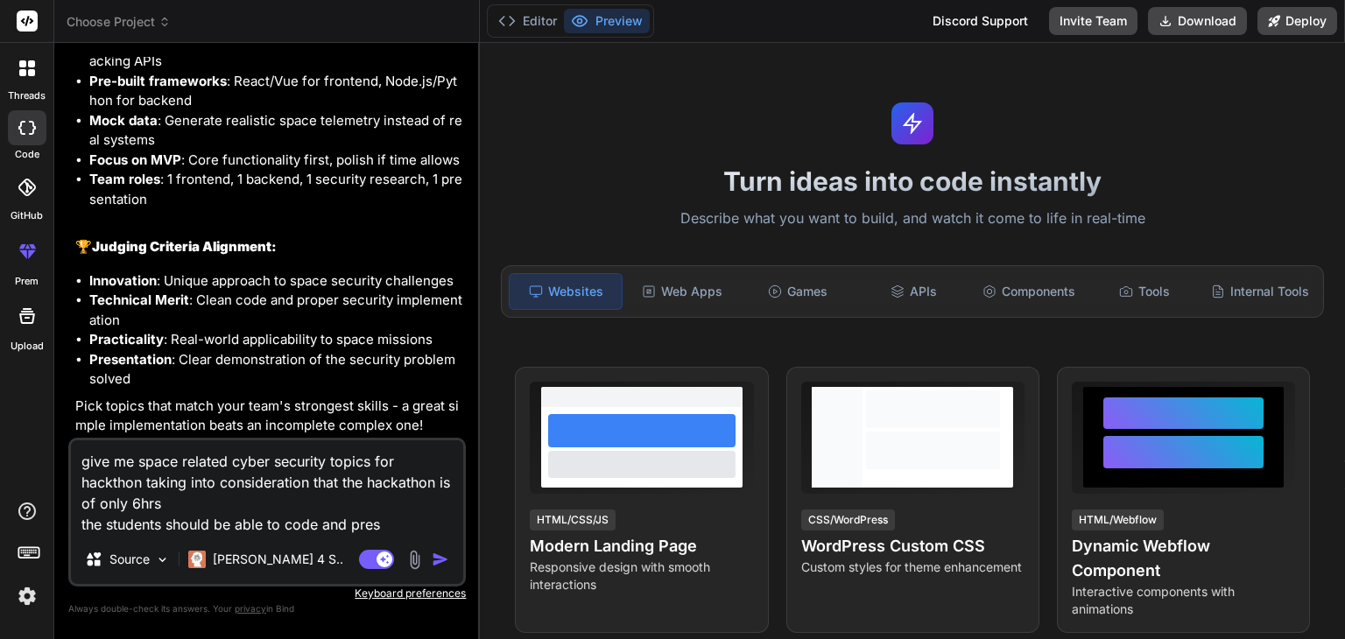
type textarea "give me space related cyber security topics for hackthon taking into considerat…"
type textarea "x"
type textarea "give me space related cyber security topics for hackthon taking into considerat…"
type textarea "x"
type textarea "give me space related cyber security topics for hackthon taking into considerat…"
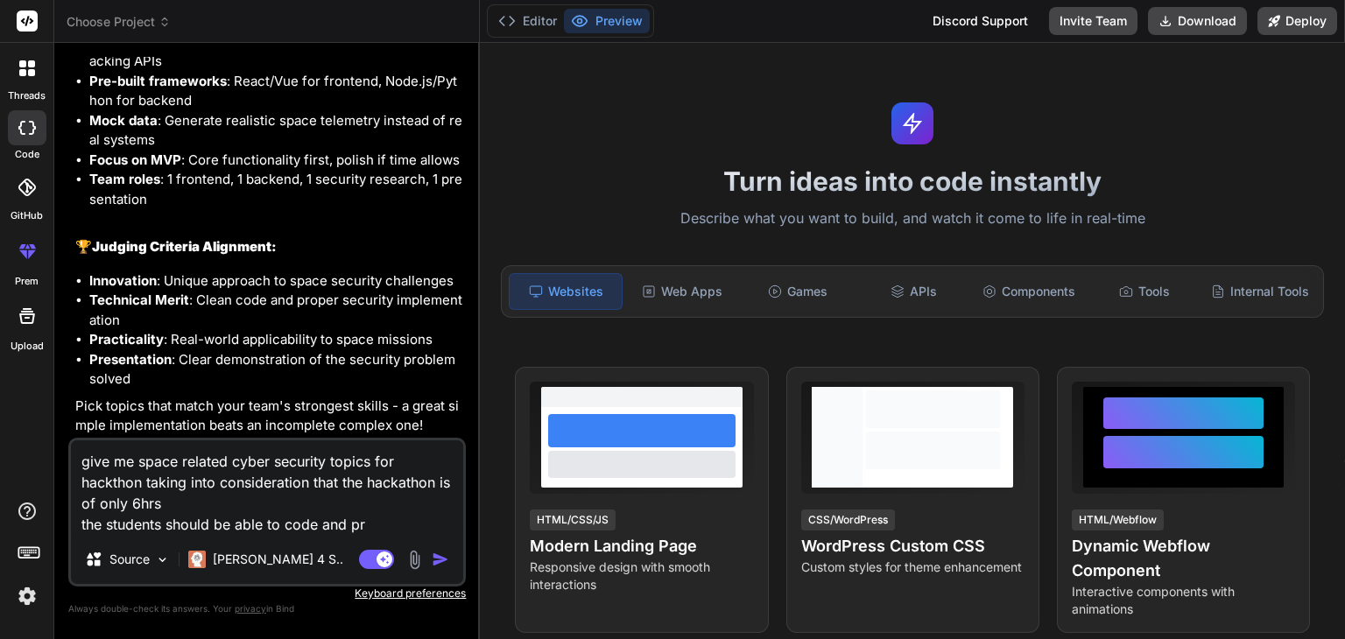
type textarea "x"
type textarea "give me space related cyber security topics for hackthon taking into considerat…"
type textarea "x"
type textarea "give me space related cyber security topics for hackthon taking into considerat…"
type textarea "x"
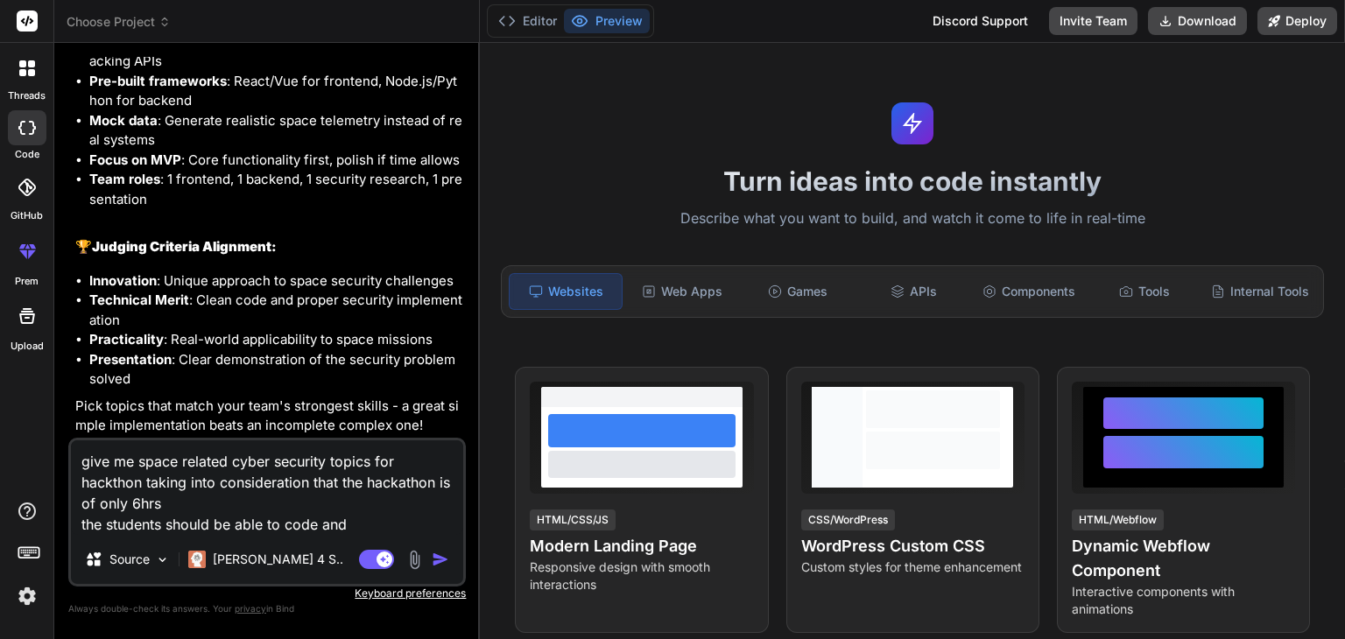
type textarea "give me space related cyber security topics for hackthon taking into considerat…"
type textarea "x"
type textarea "give me space related cyber security topics for hackthon taking into considerat…"
type textarea "x"
type textarea "give me space related cyber security topics for hackthon taking into considerat…"
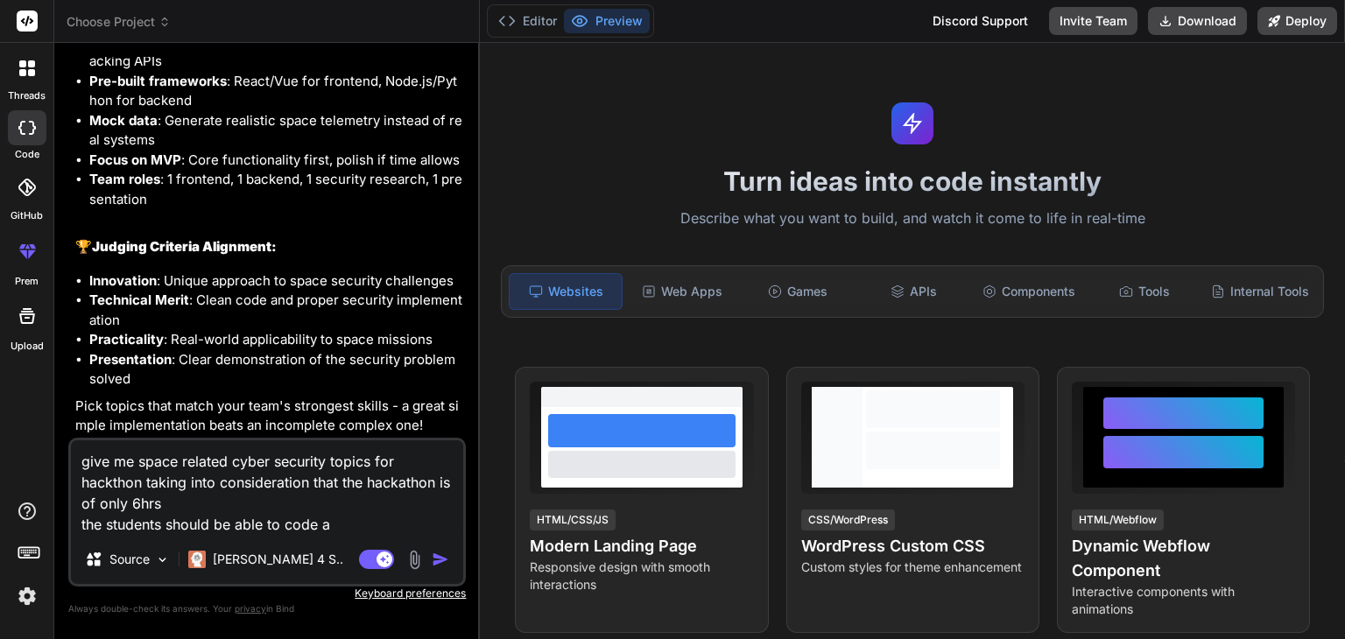
type textarea "x"
type textarea "give me space related cyber security topics for hackthon taking into considerat…"
type textarea "x"
type textarea "give me space related cyber security topics for hackthon taking into considerat…"
type textarea "x"
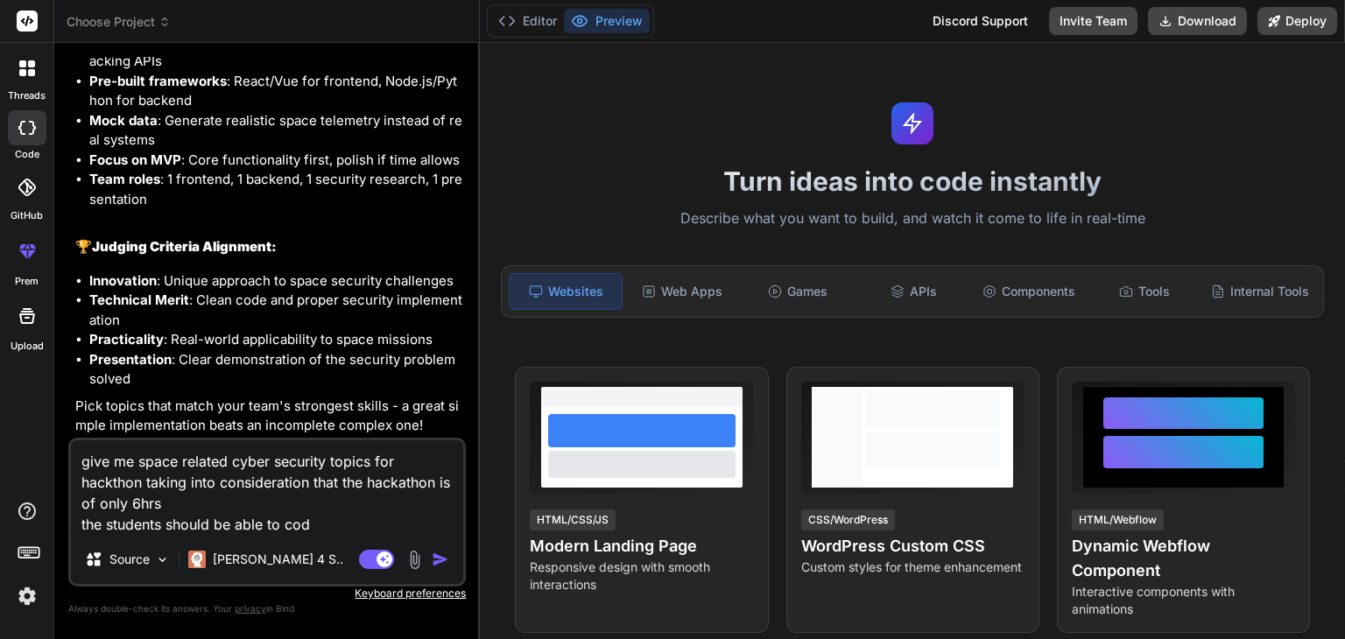
type textarea "give me space related cyber security topics for hackthon taking into considerat…"
type textarea "x"
type textarea "give me space related cyber security topics for hackthon taking into considerat…"
type textarea "x"
type textarea "give me space related cyber security topics for hackthon taking into considerat…"
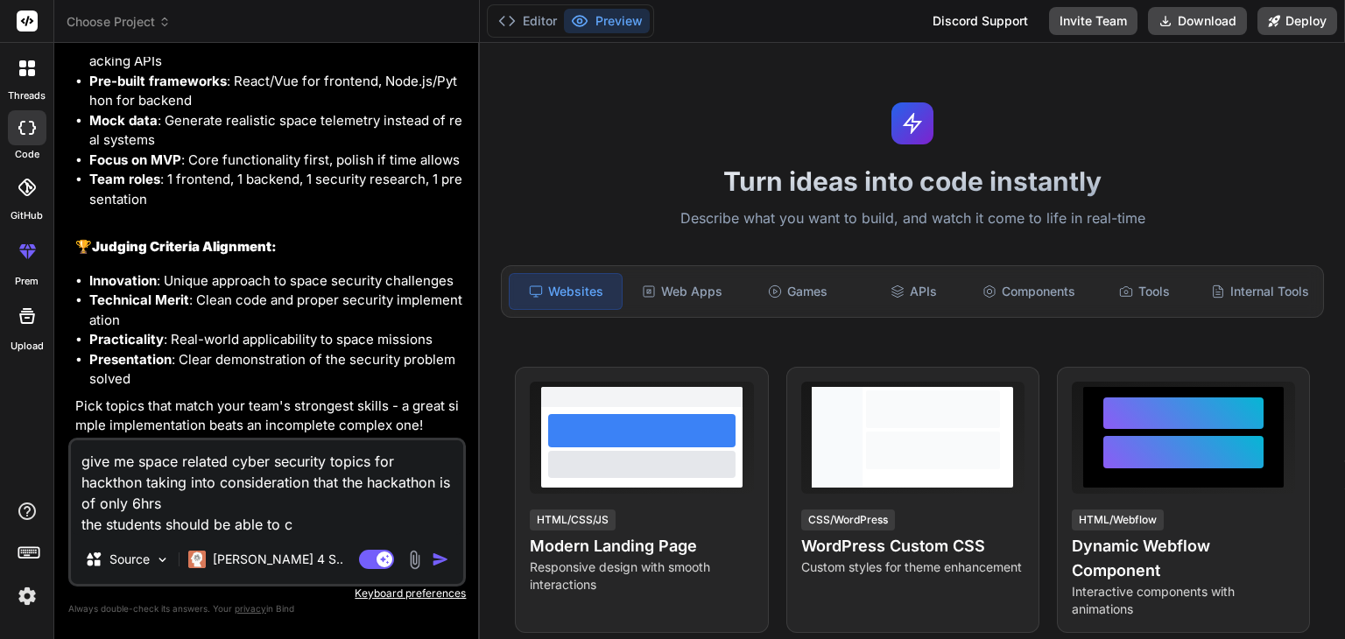
type textarea "x"
type textarea "give me space related cyber security topics for hackthon taking into considerat…"
type textarea "x"
type textarea "give me space related cyber security topics for hackthon taking into considerat…"
type textarea "x"
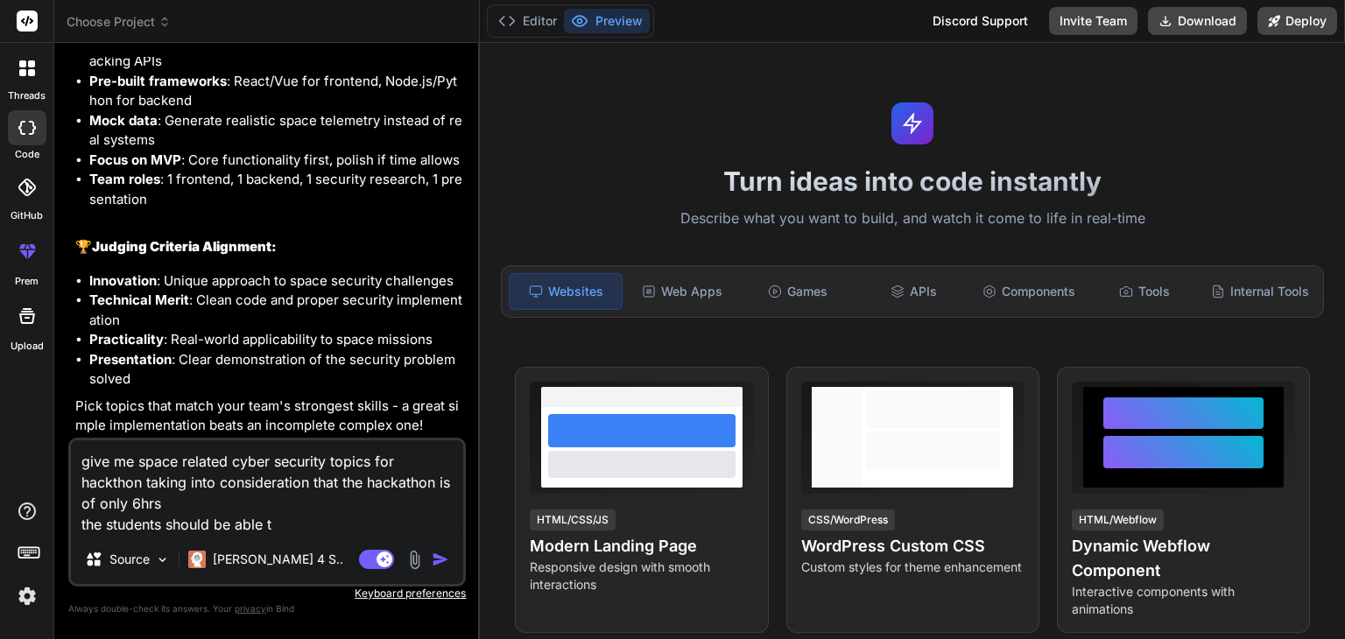
type textarea "give me space related cyber security topics for hackthon taking into considerat…"
type textarea "x"
type textarea "give me space related cyber security topics for hackthon taking into considerat…"
type textarea "x"
type textarea "give me space related cyber security topics for hackthon taking into considerat…"
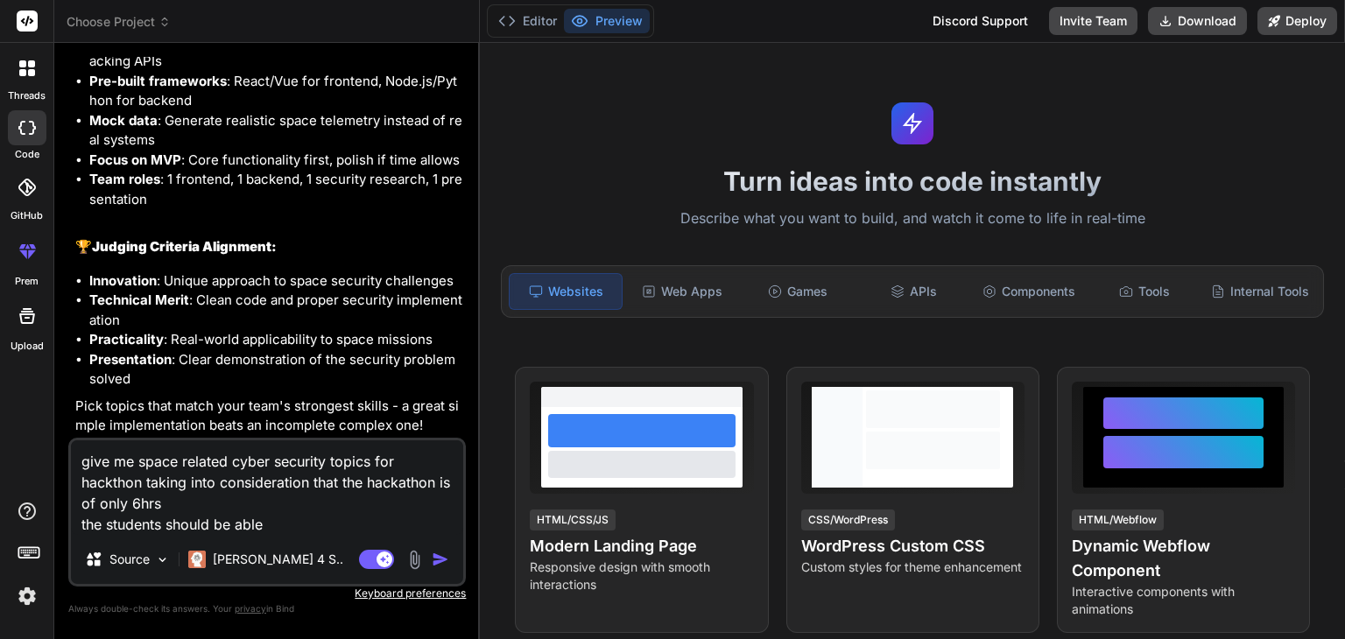
type textarea "x"
type textarea "give me space related cyber security topics for hackthon taking into considerat…"
type textarea "x"
type textarea "give me space related cyber security topics for hackthon taking into considerat…"
type textarea "x"
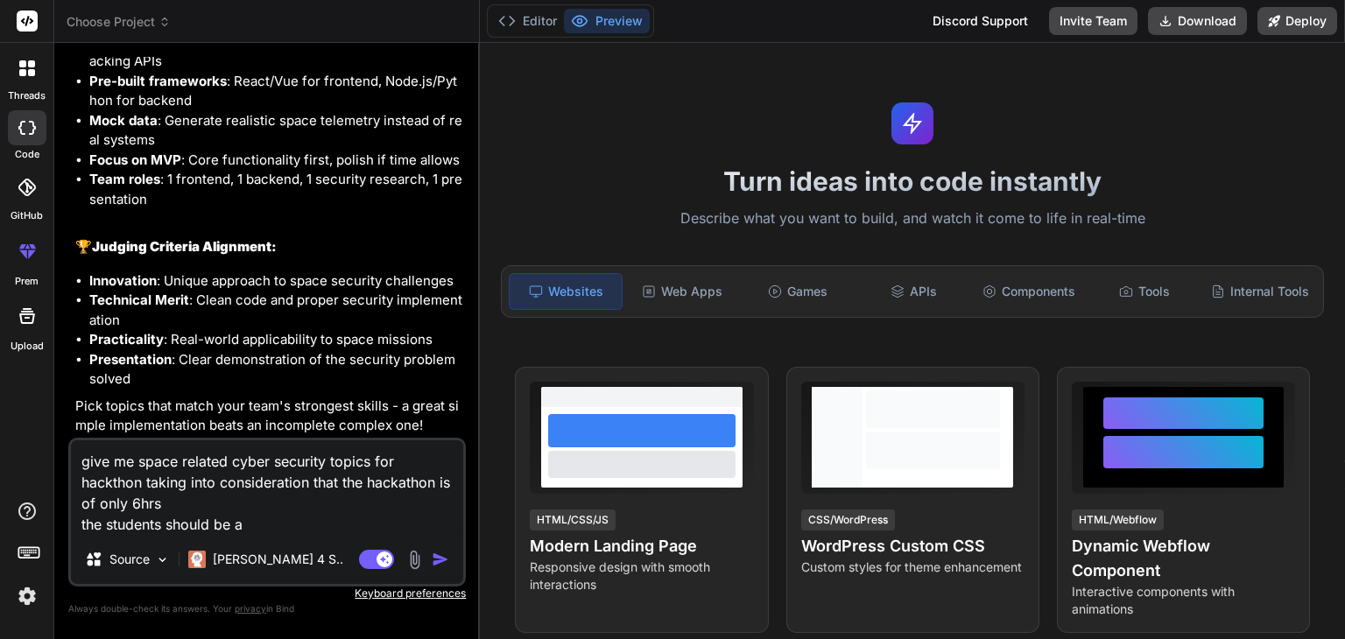
type textarea "give me space related cyber security topics for hackthon taking into considerat…"
type textarea "x"
type textarea "give me space related cyber security topics for hackthon taking into considerat…"
type textarea "x"
type textarea "give me space related cyber security topics for hackthon taking into considerat…"
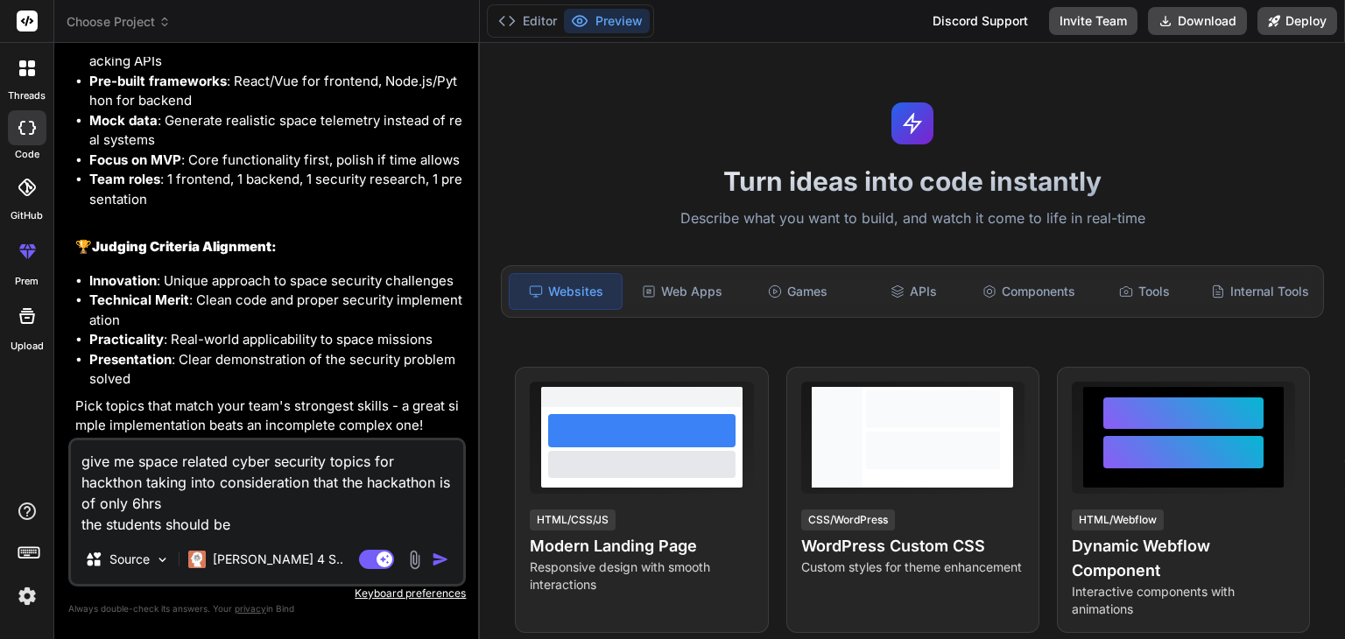
type textarea "x"
type textarea "give me space related cyber security topics for hackthon taking into considerat…"
type textarea "x"
type textarea "give me space related cyber security topics for hackthon taking into considerat…"
type textarea "x"
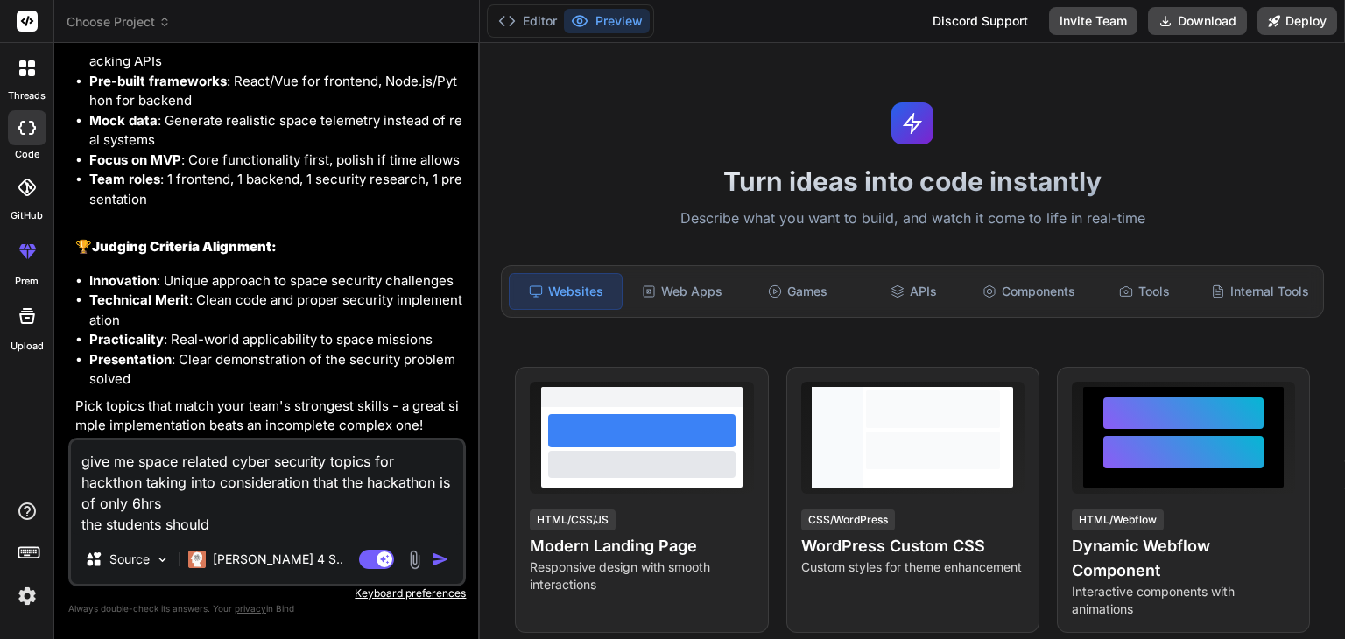
type textarea "give me space related cyber security topics for hackthon taking into considerat…"
type textarea "x"
type textarea "give me space related cyber security topics for hackthon taking into considerat…"
type textarea "x"
type textarea "give me space related cyber security topics for hackthon taking into considerat…"
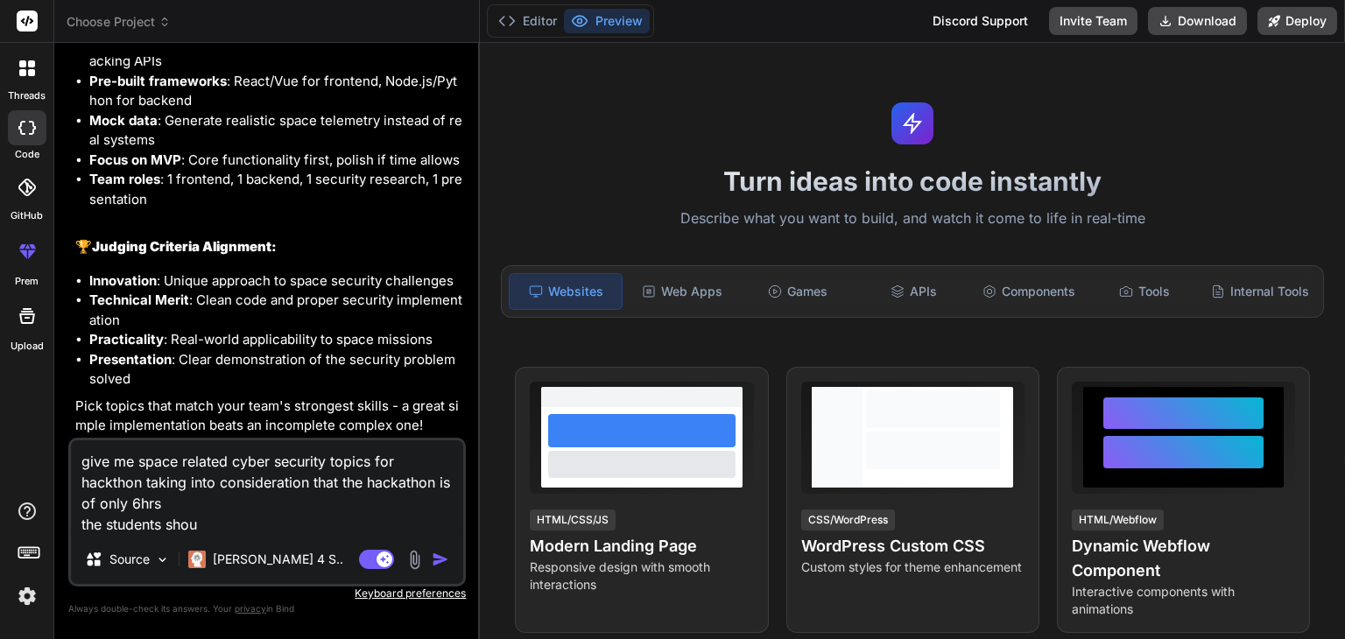
type textarea "x"
type textarea "give me space related cyber security topics for hackthon taking into considerat…"
type textarea "x"
type textarea "give me space related cyber security topics for hackthon taking into considerat…"
type textarea "x"
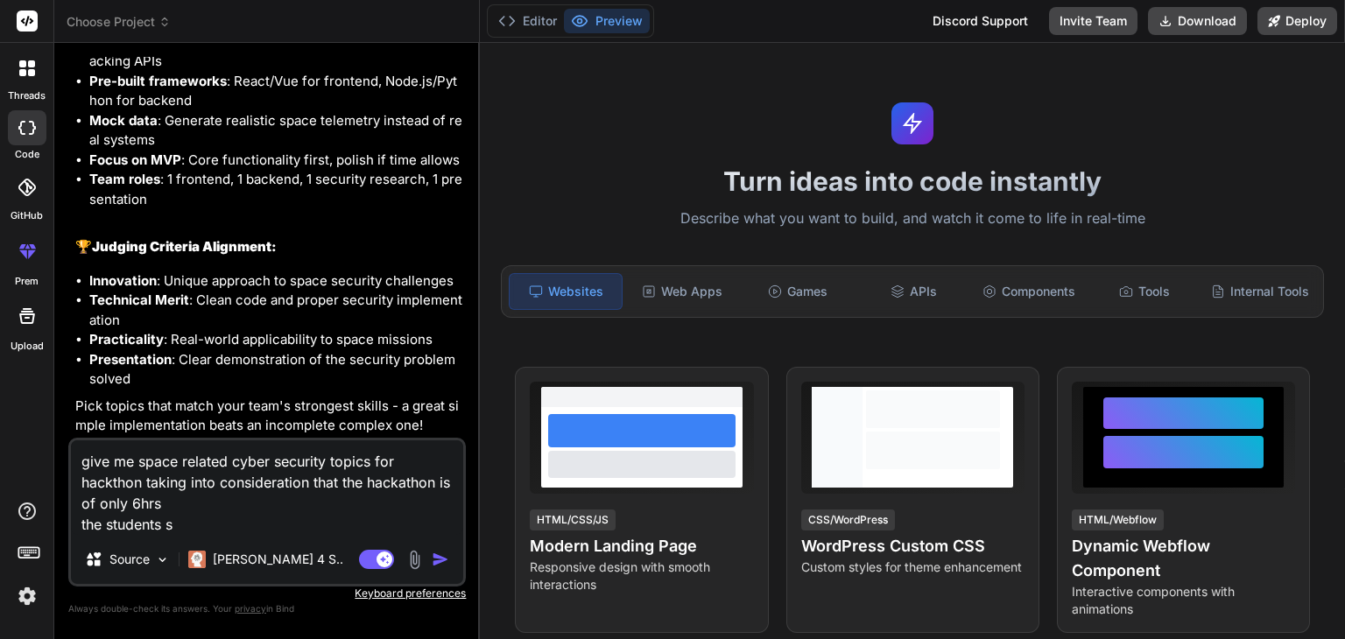
type textarea "give me space related cyber security topics for hackthon taking into considerat…"
type textarea "x"
type textarea "give me space related cyber security topics for hackthon taking into considerat…"
type textarea "x"
type textarea "give me space related cyber security topics for hackthon taking into considerat…"
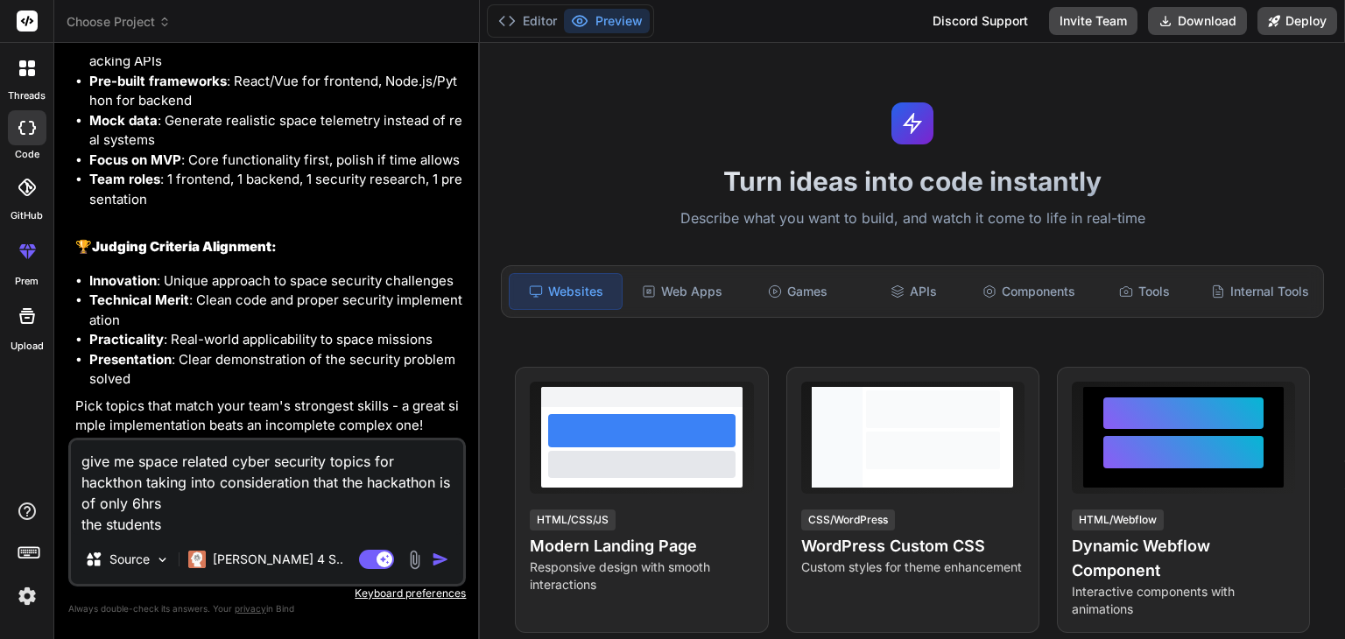
type textarea "x"
type textarea "give me space related cyber security topics for hackthon taking into considerat…"
type textarea "x"
type textarea "give me space related cyber security topics for hackthon taking into considerat…"
type textarea "x"
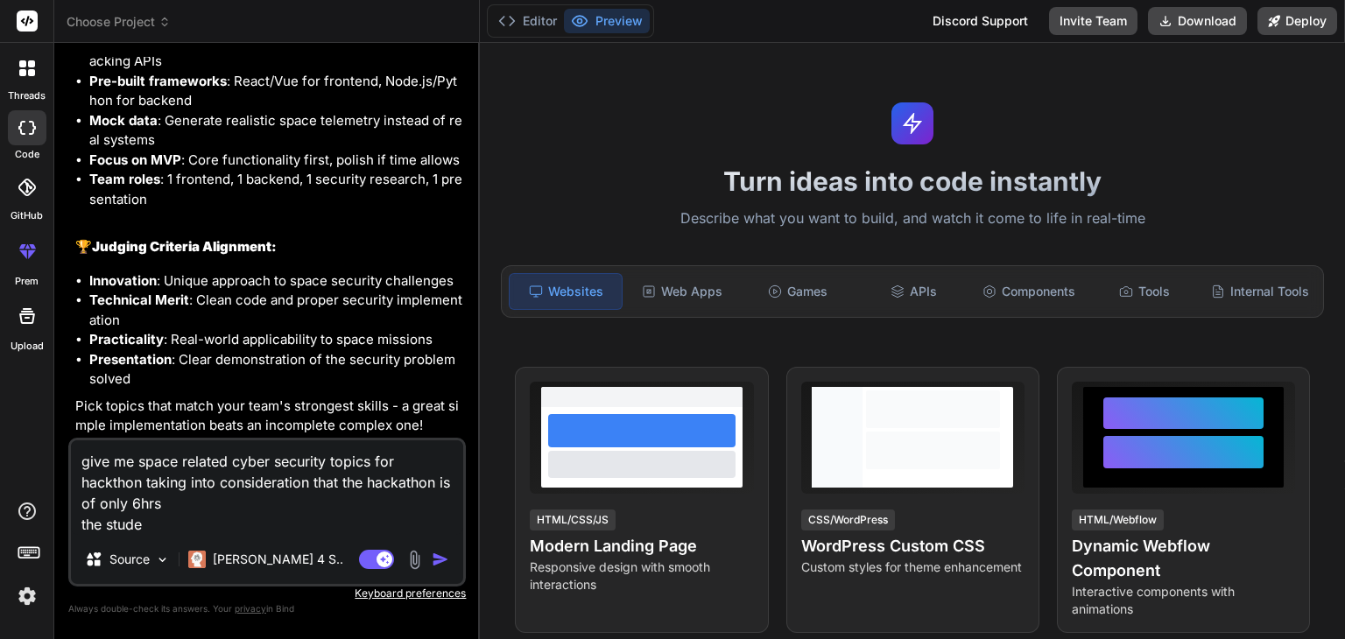
type textarea "give me space related cyber security topics for hackthon taking into considerat…"
type textarea "x"
type textarea "give me space related cyber security topics for hackthon taking into considerat…"
type textarea "x"
type textarea "give me space related cyber security topics for hackthon taking into considerat…"
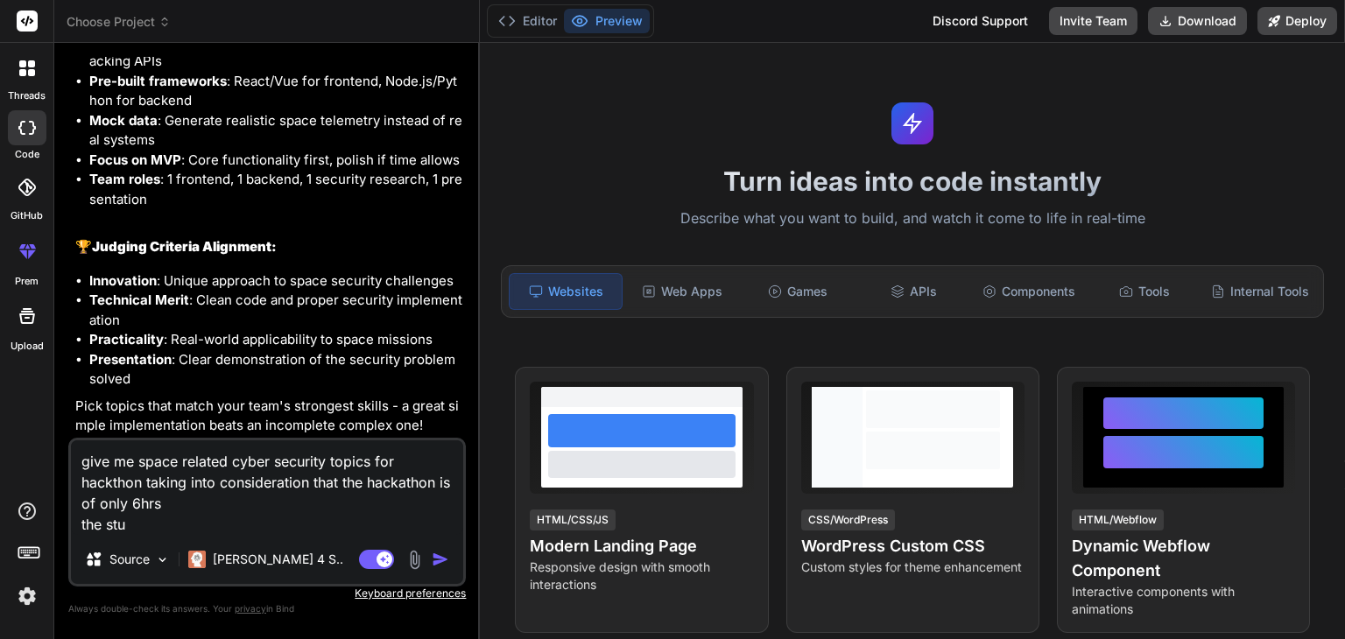
type textarea "x"
type textarea "give me space related cyber security topics for hackthon taking into considerat…"
type textarea "x"
type textarea "give me space related cyber security topics for hackthon taking into considerat…"
type textarea "x"
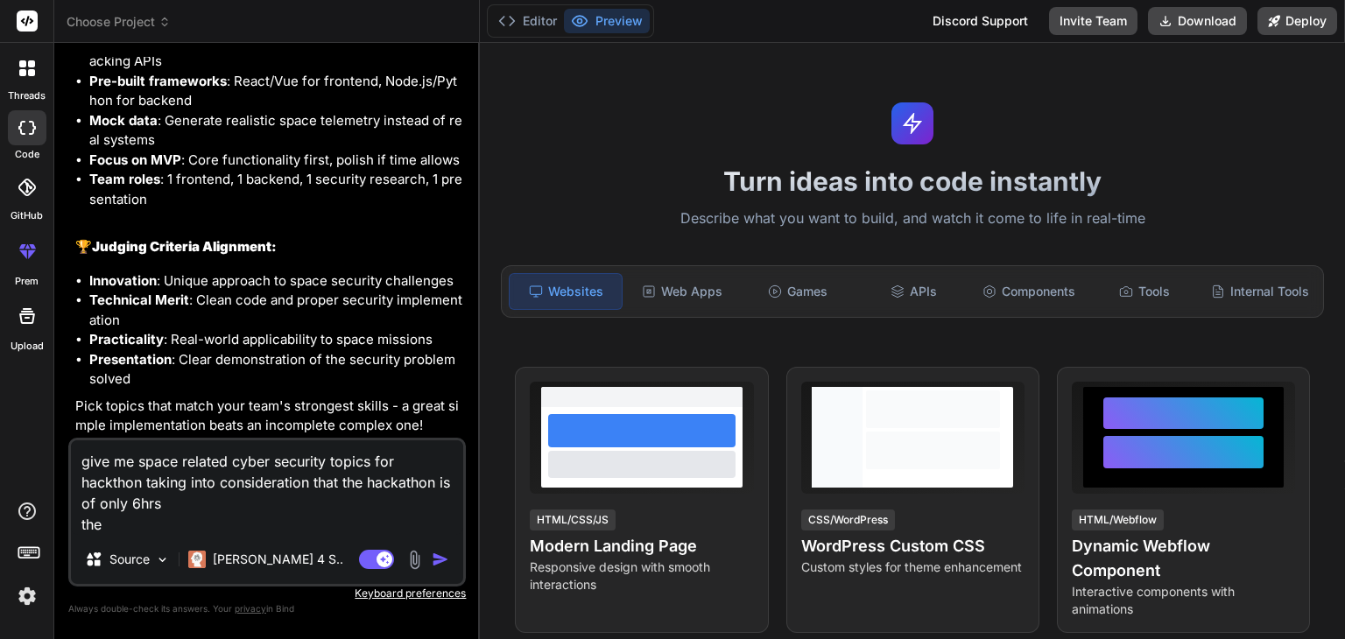
type textarea "give me space related cyber security topics for hackthon taking into considerat…"
type textarea "x"
type textarea "give me space related cyber security topics for hackthon taking into considerat…"
type textarea "x"
type textarea "give me space related cyber security topics for hackthon taking into considerat…"
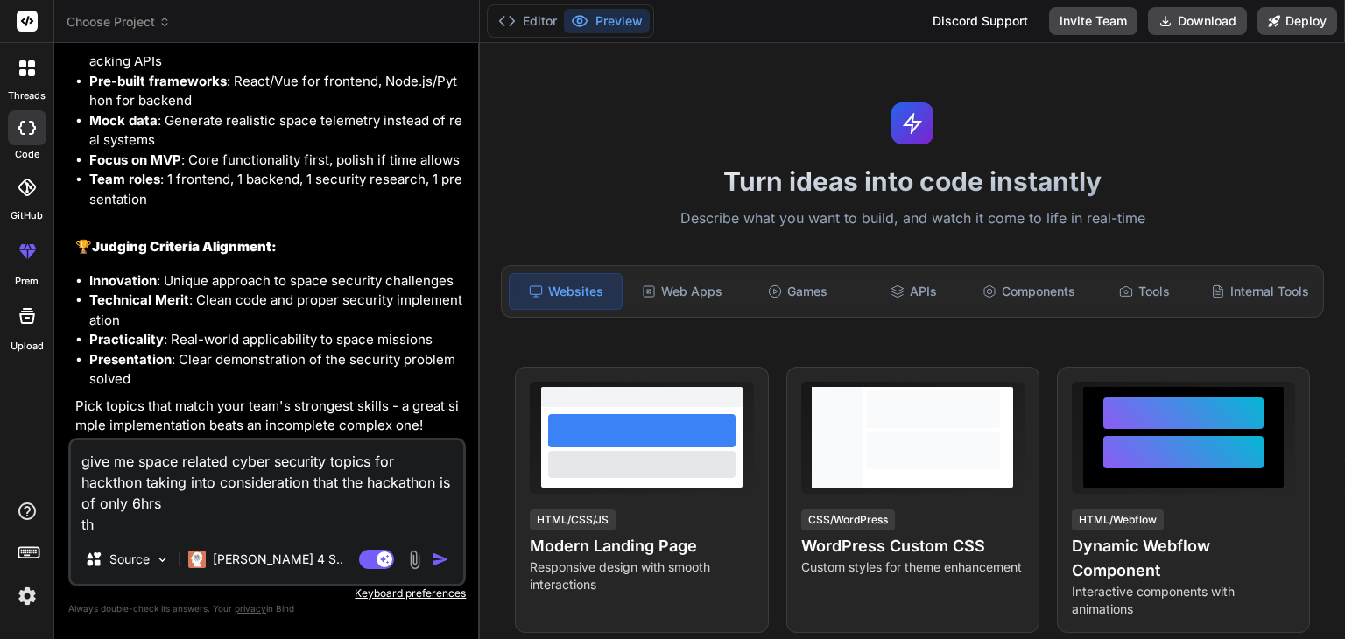
type textarea "x"
type textarea "give me space related cyber security topics for hackthon taking into considerat…"
type textarea "x"
type textarea "give me space related cyber security topics for hackthon taking into considerat…"
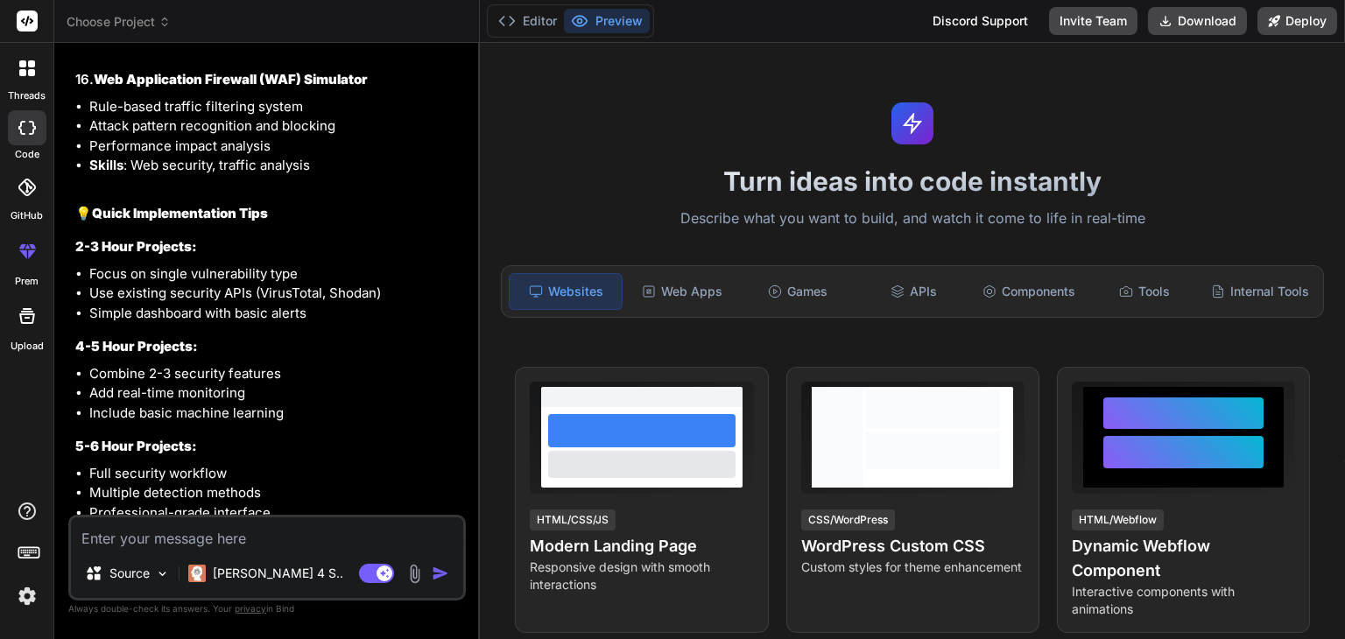
scroll to position [4407, 0]
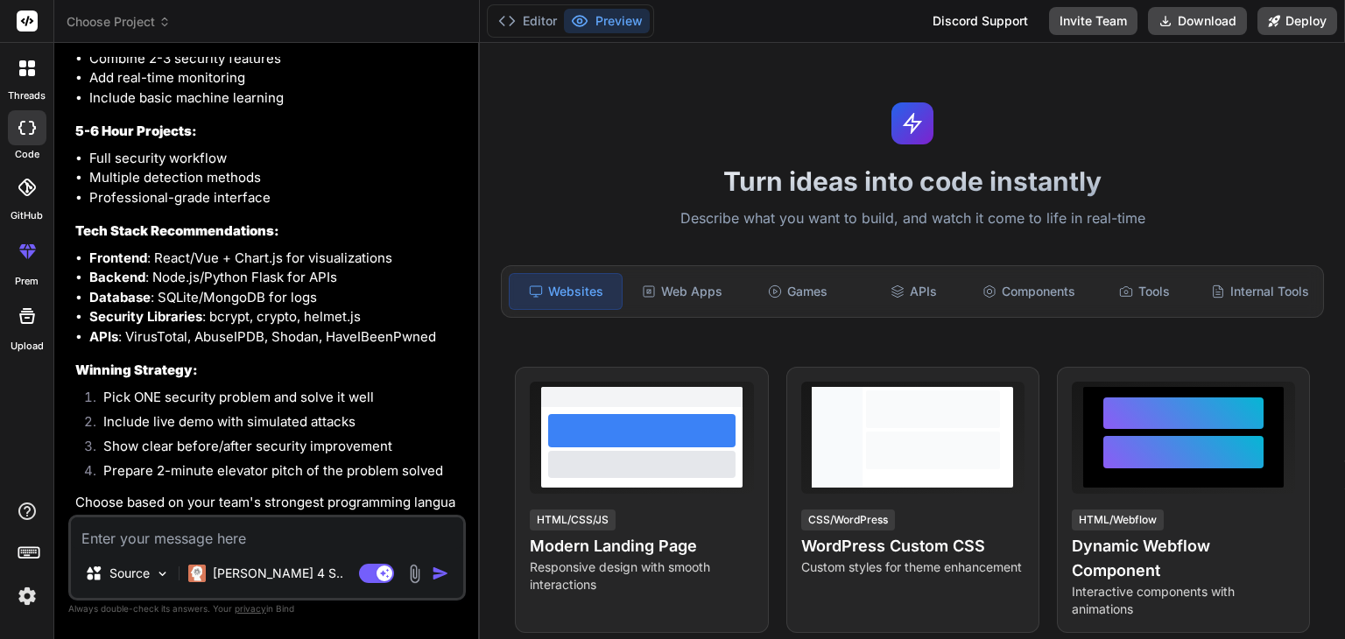
click at [186, 554] on div "Source Claude 4 S.. Agent Mode. When this toggle is activated, AI automatically…" at bounding box center [266, 558] width 397 height 86
click at [181, 537] on textarea at bounding box center [267, 533] width 392 height 32
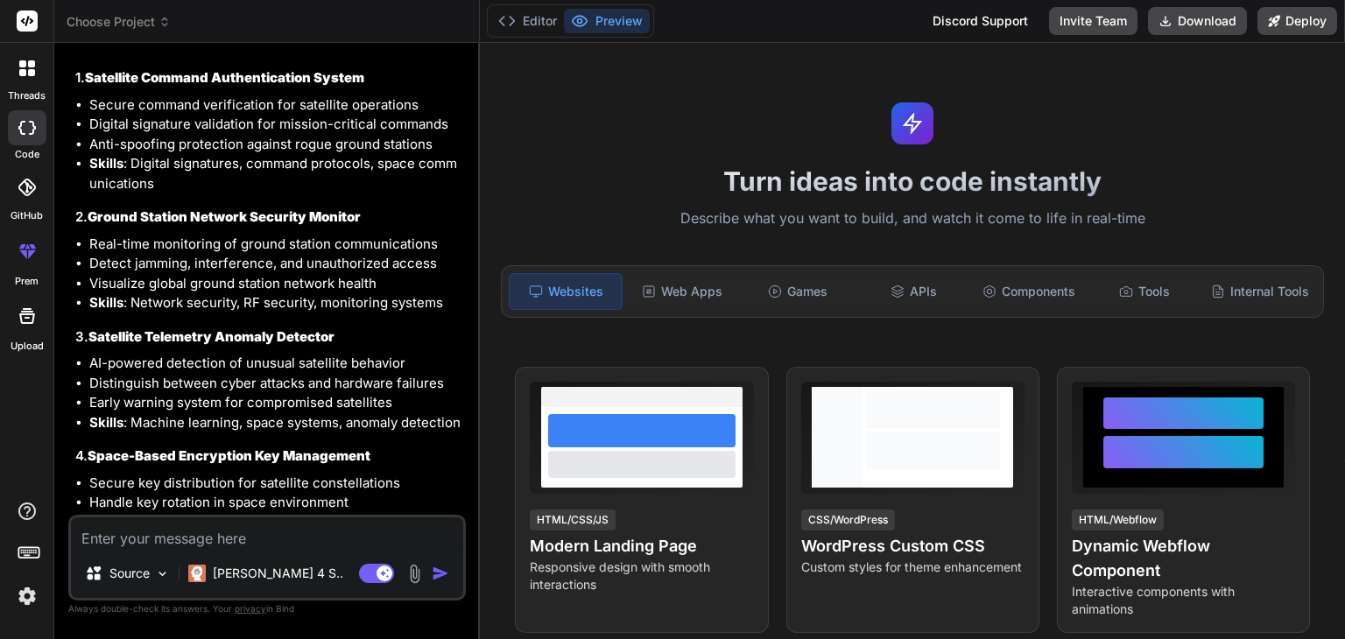
scroll to position [5099, 0]
drag, startPoint x: 88, startPoint y: 190, endPoint x: 378, endPoint y: 190, distance: 290.6
click at [378, 207] on h3 "2. Ground Station Network Security Monitor" at bounding box center [268, 217] width 387 height 20
copy h3 "Ground Station Network Security Monitor"
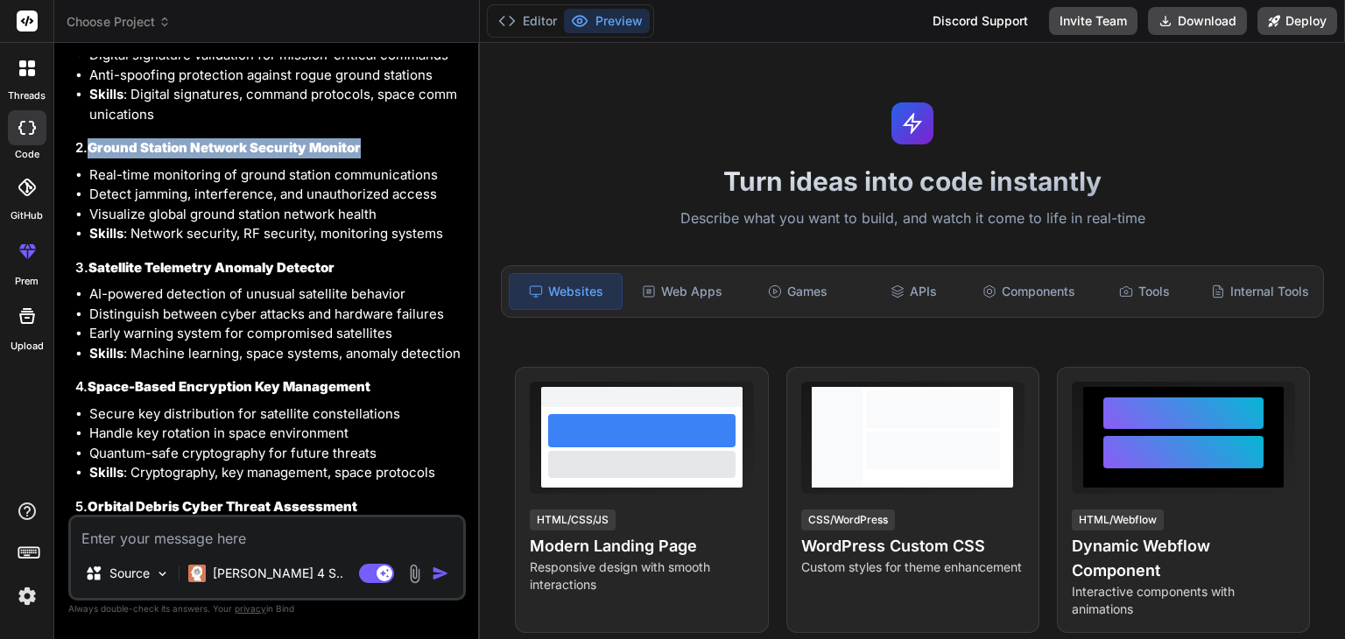
scroll to position [5168, 0]
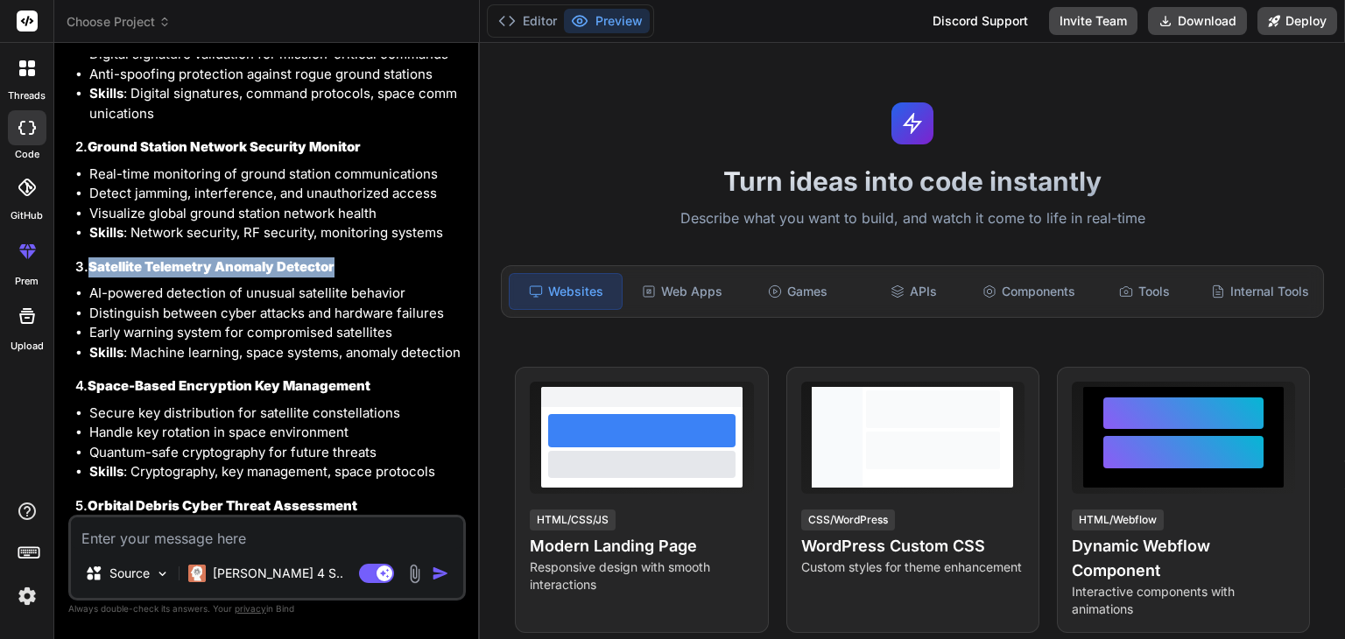
drag, startPoint x: 88, startPoint y: 243, endPoint x: 340, endPoint y: 242, distance: 252.1
click at [340, 257] on h3 "3. Satellite Telemetry Anomaly Detector" at bounding box center [268, 267] width 387 height 20
copy h3 "Satellite Telemetry Anomaly Detector"
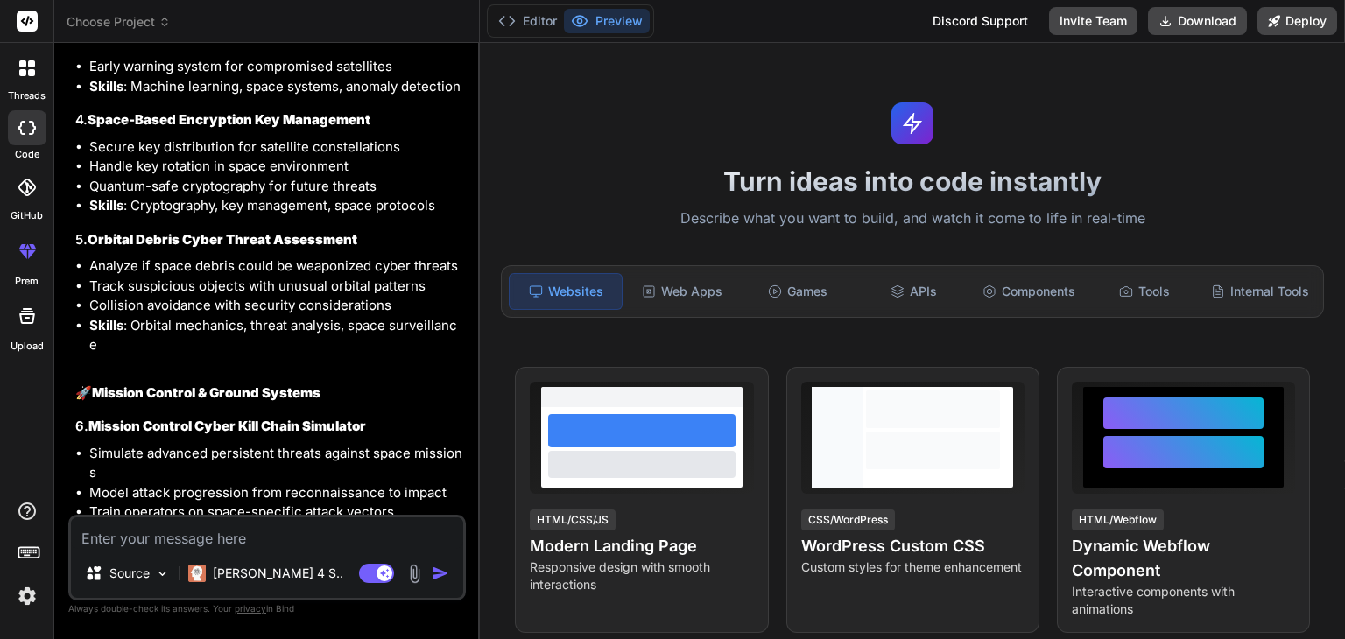
scroll to position [5435, 0]
drag, startPoint x: 89, startPoint y: 214, endPoint x: 367, endPoint y: 221, distance: 277.6
click at [367, 229] on h3 "5. Orbital Debris Cyber Threat Assessment" at bounding box center [268, 239] width 387 height 20
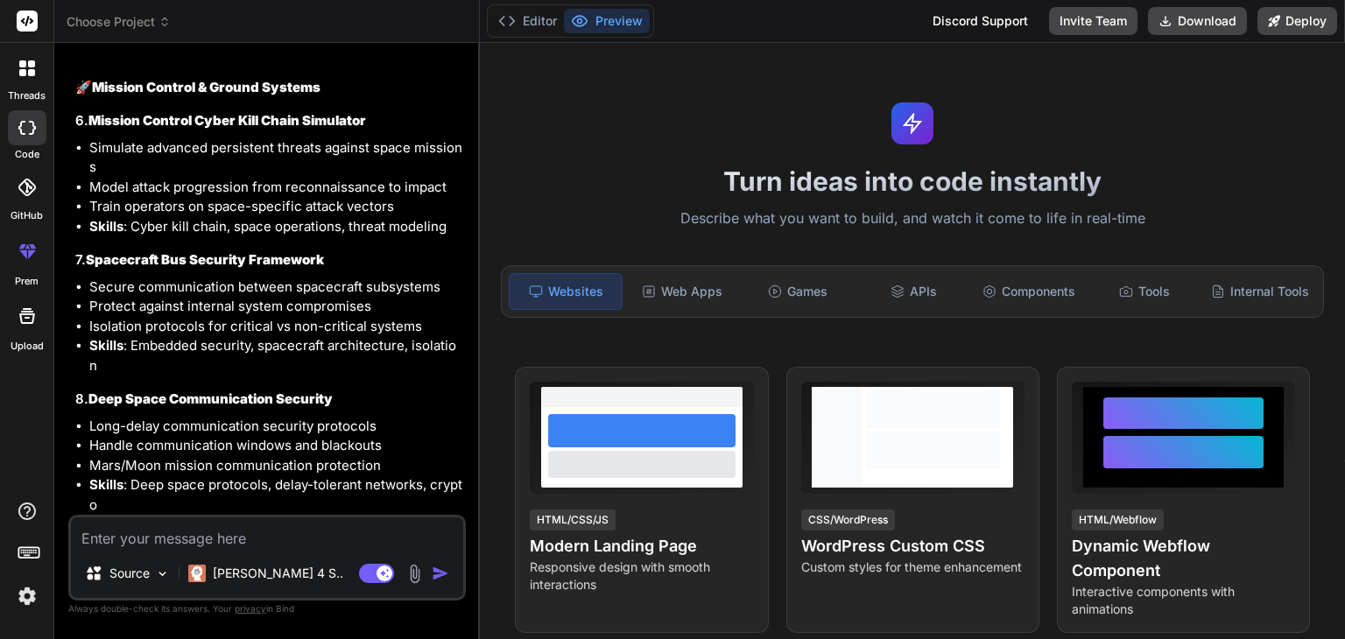
scroll to position [5742, 0]
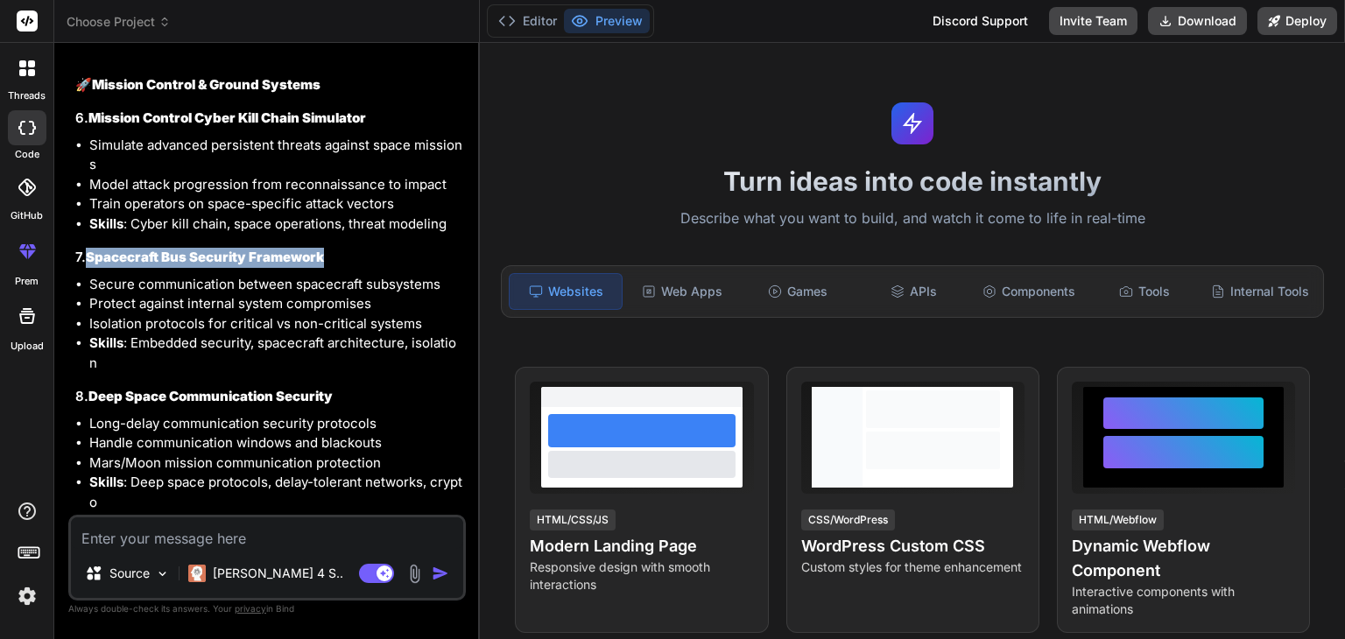
drag, startPoint x: 89, startPoint y: 239, endPoint x: 335, endPoint y: 235, distance: 246.0
click at [335, 248] on h3 "7. Spacecraft Bus Security Framework" at bounding box center [268, 258] width 387 height 20
copy strong "Spacecraft Bus Security Framework"
click at [283, 275] on li "Secure communication between spacecraft subsystems" at bounding box center [275, 285] width 373 height 20
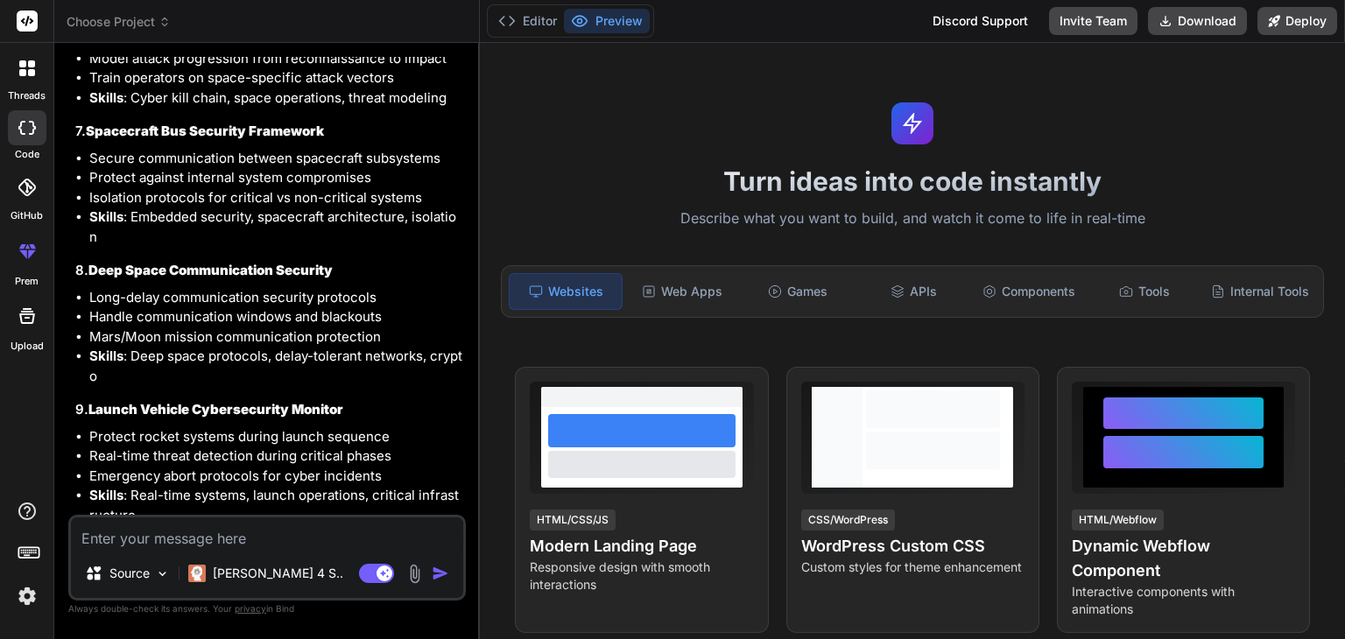
scroll to position [5887, 0]
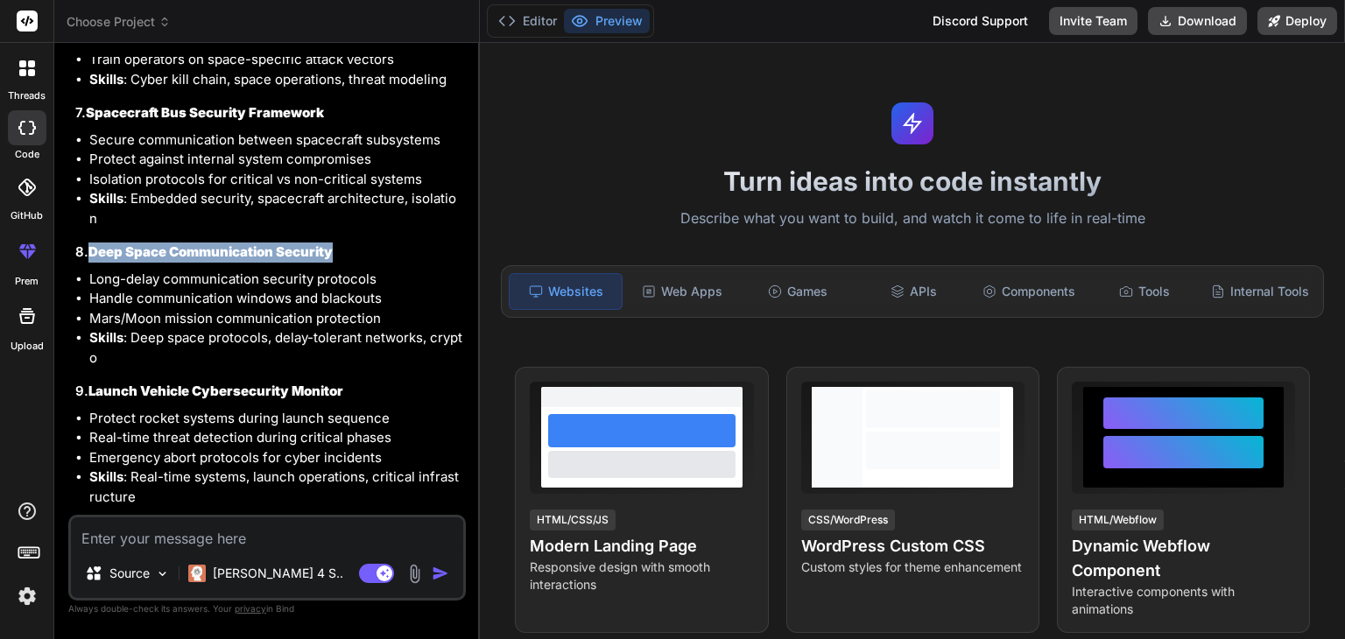
drag, startPoint x: 88, startPoint y: 212, endPoint x: 366, endPoint y: 212, distance: 278.4
click at [366, 242] on h3 "8. Deep Space Communication Security" at bounding box center [268, 252] width 387 height 20
copy h3 "Deep Space Communication Security"
click at [388, 309] on li "Mars/Moon mission communication protection" at bounding box center [275, 319] width 373 height 20
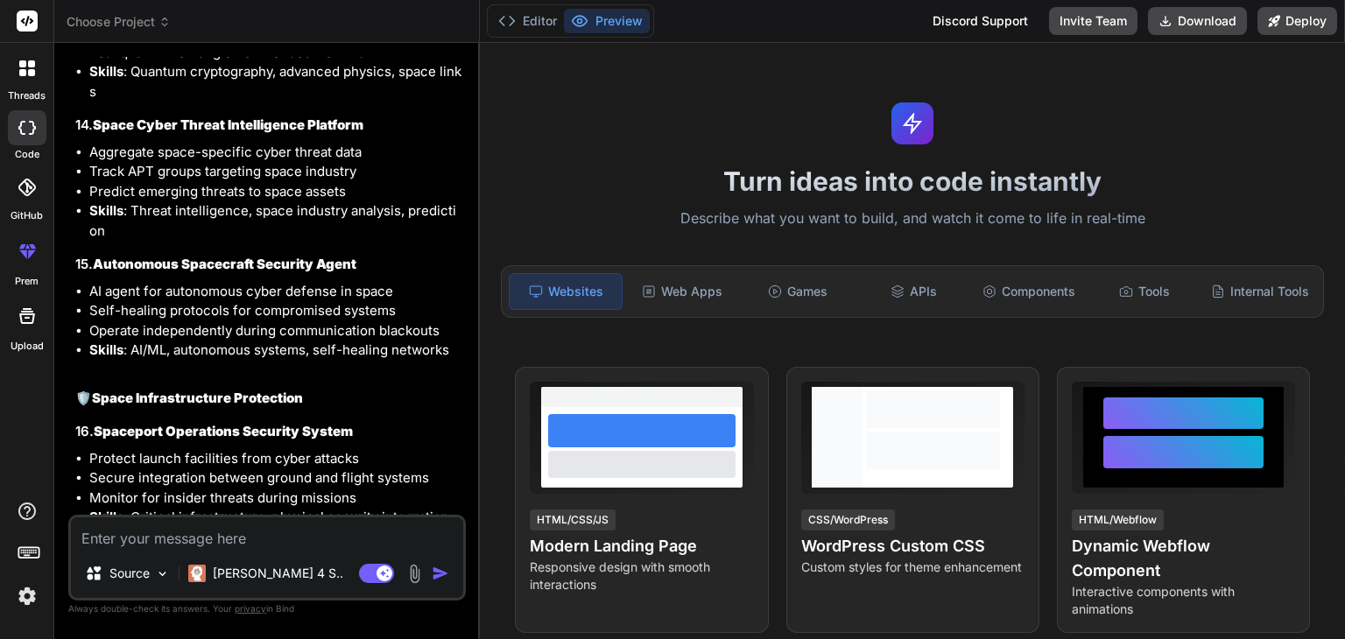
scroll to position [6877, 0]
drag, startPoint x: 95, startPoint y: 221, endPoint x: 367, endPoint y: 226, distance: 272.3
click at [367, 255] on h3 "15. Autonomous Spacecraft Security Agent" at bounding box center [268, 265] width 387 height 20
copy strong "Autonomous Spacecraft Security Agent"
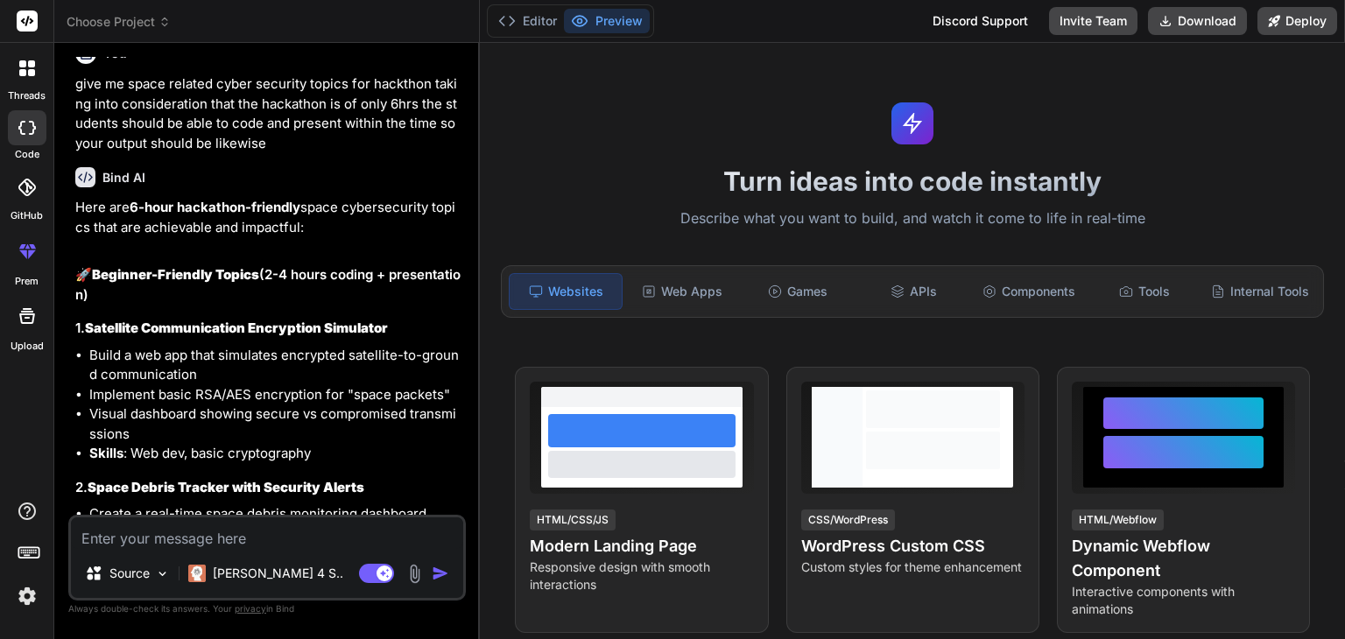
scroll to position [0, 0]
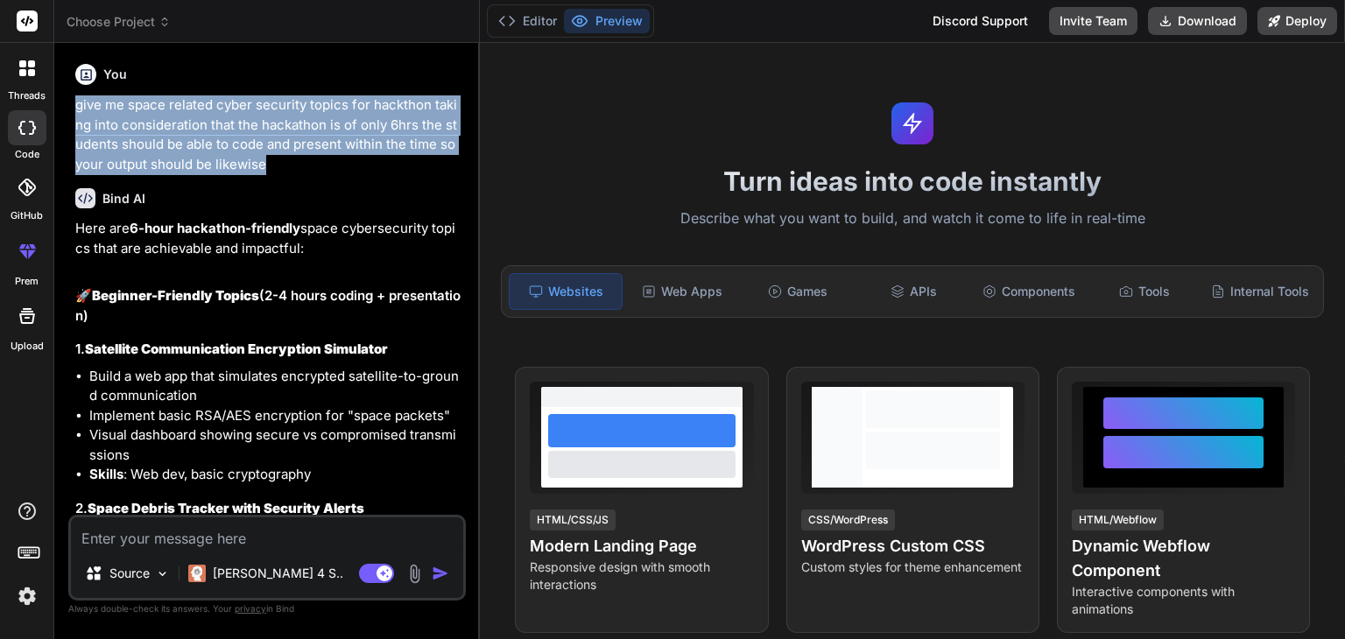
drag, startPoint x: 259, startPoint y: 161, endPoint x: 62, endPoint y: 97, distance: 207.1
click at [62, 97] on div "Bind AI Web Search Created with Pixso. Code Generator You give me space related…" at bounding box center [266, 340] width 425 height 595
copy p "give me space related cyber security topics for hackthon taking into considerat…"
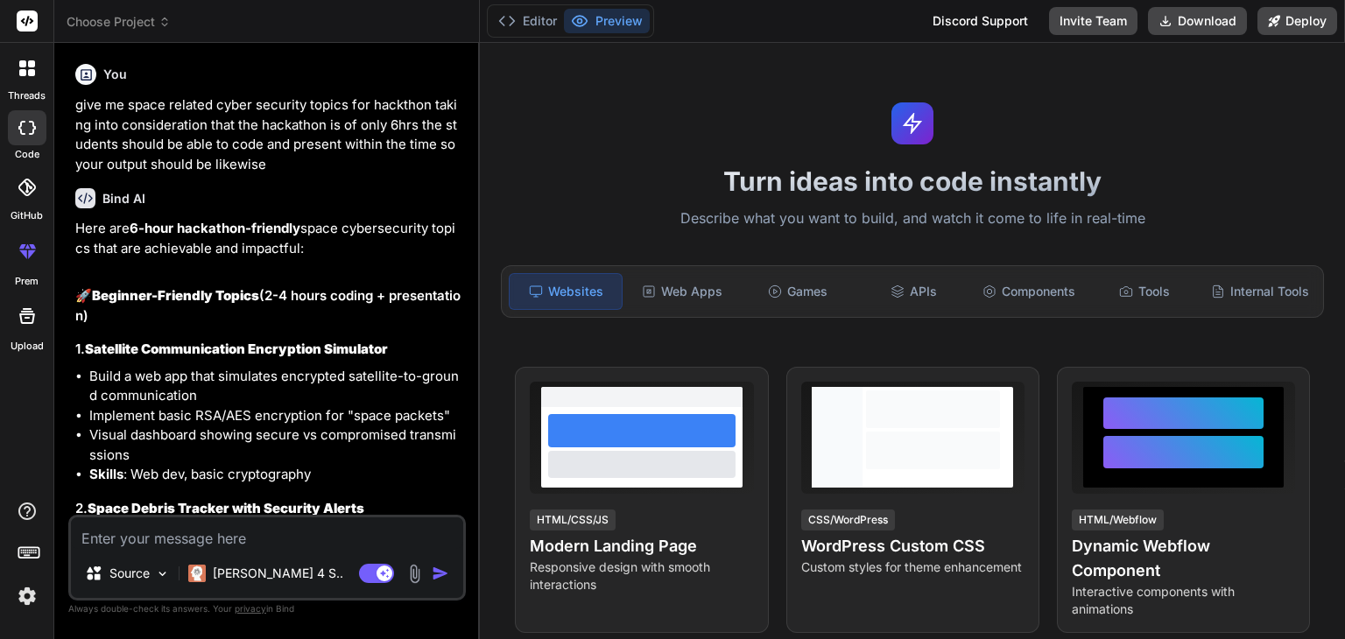
click at [261, 346] on strong "Satellite Communication Encryption Simulator" at bounding box center [236, 349] width 303 height 17
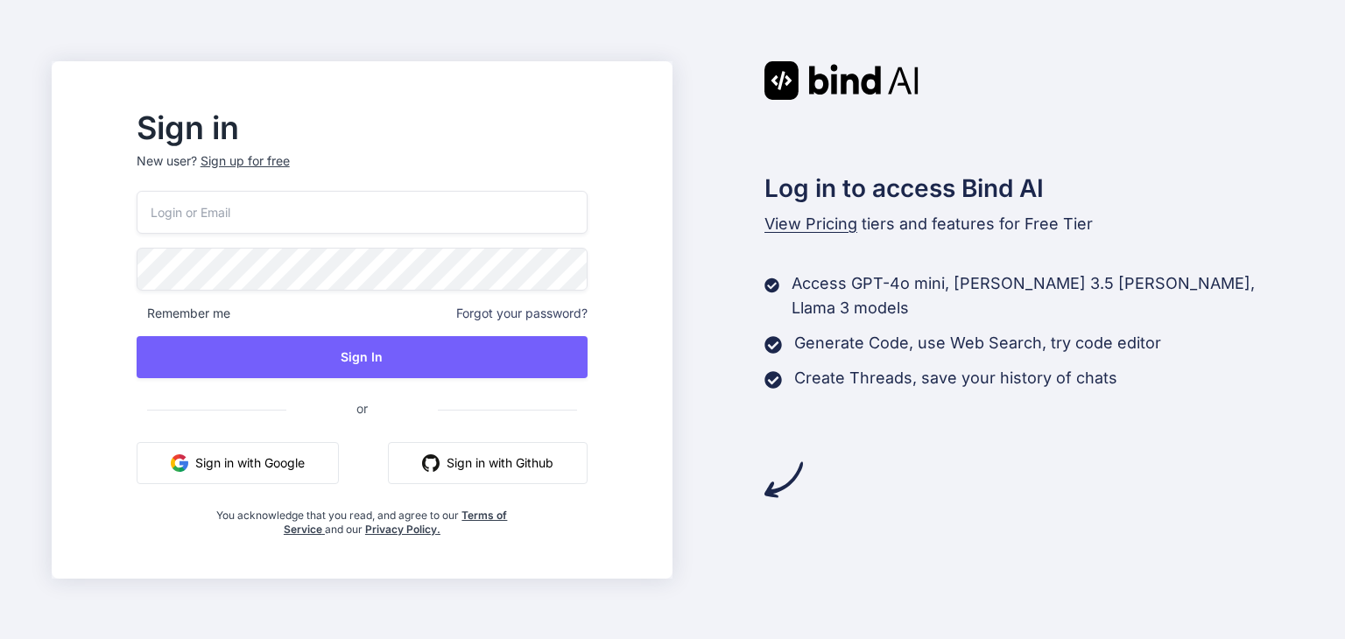
click at [339, 460] on button "Sign in with Google" at bounding box center [238, 463] width 202 height 42
